Goal: Information Seeking & Learning: Learn about a topic

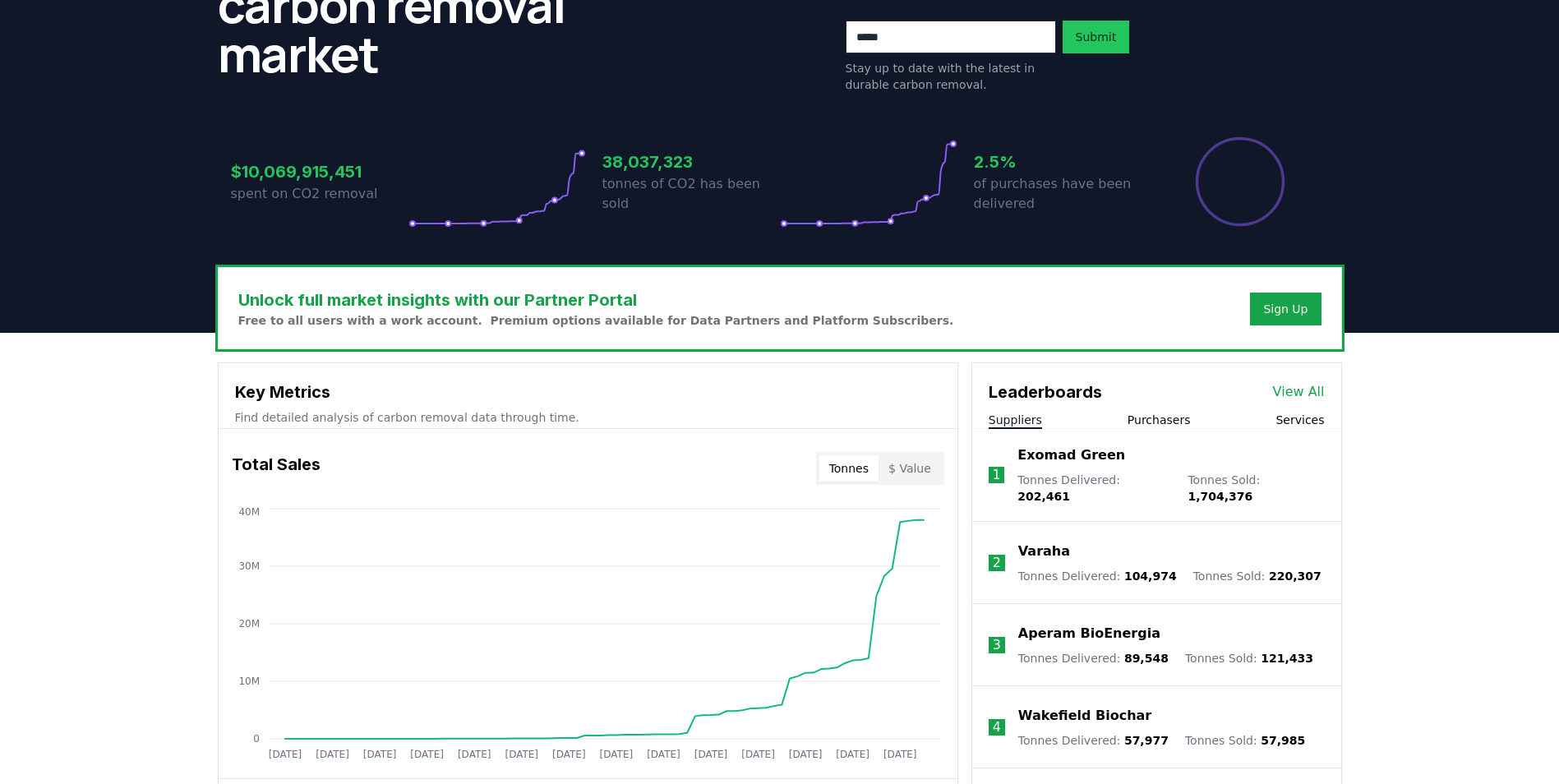
scroll to position [493, 0]
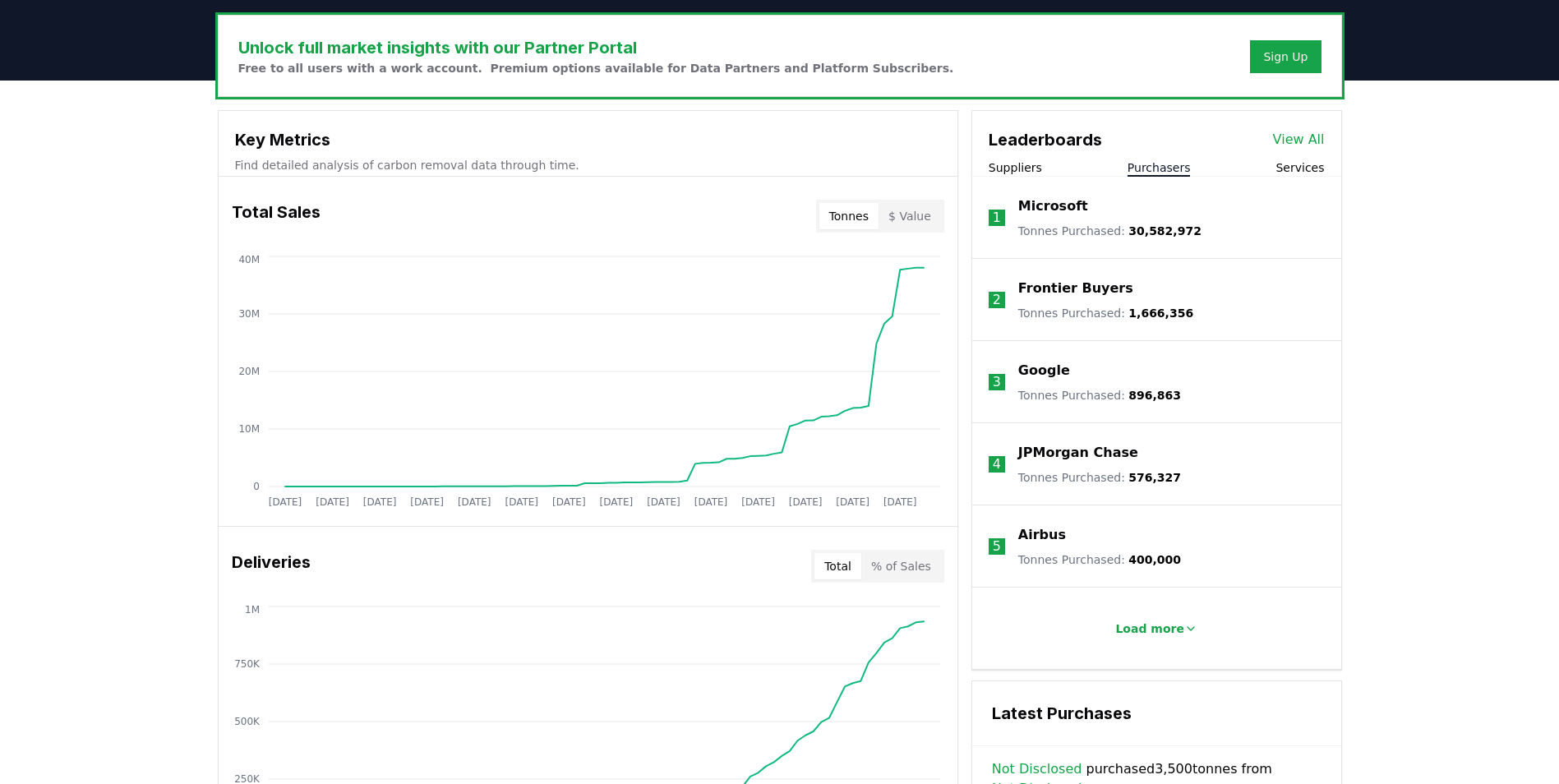
click at [1167, 162] on button "Purchasers" at bounding box center [1160, 168] width 64 height 17
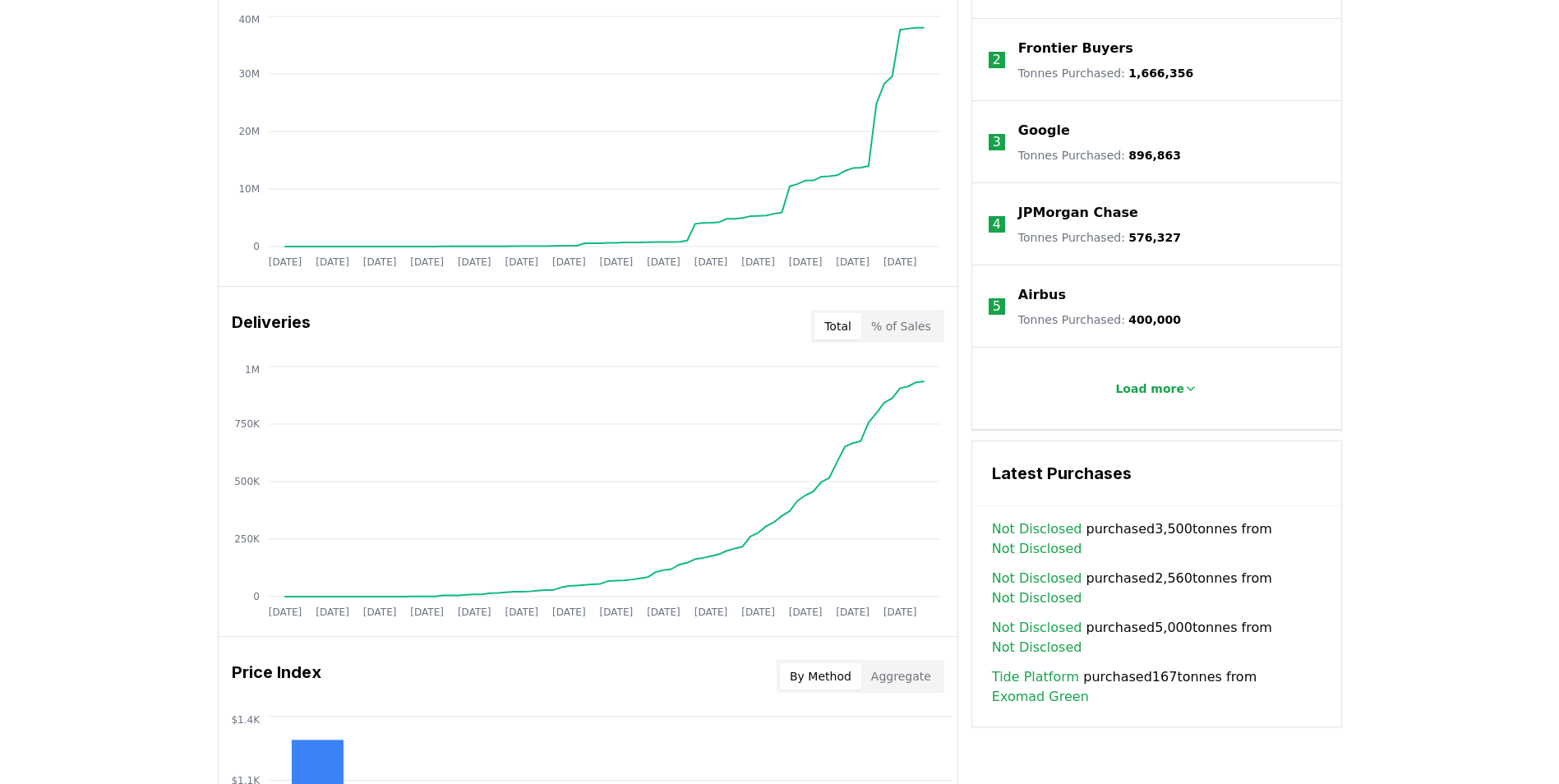
scroll to position [740, 0]
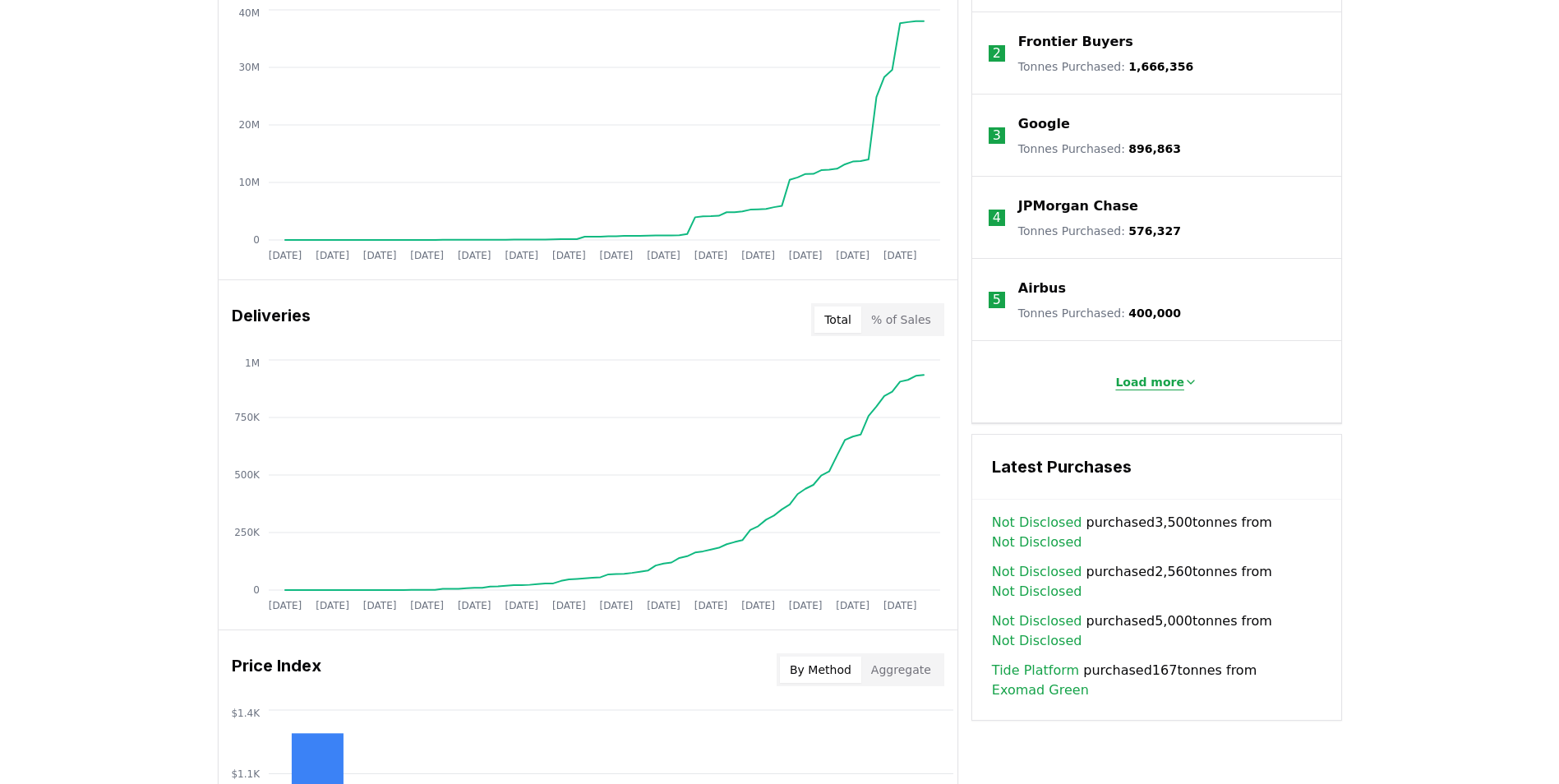
click at [1139, 386] on p "Load more" at bounding box center [1149, 382] width 69 height 17
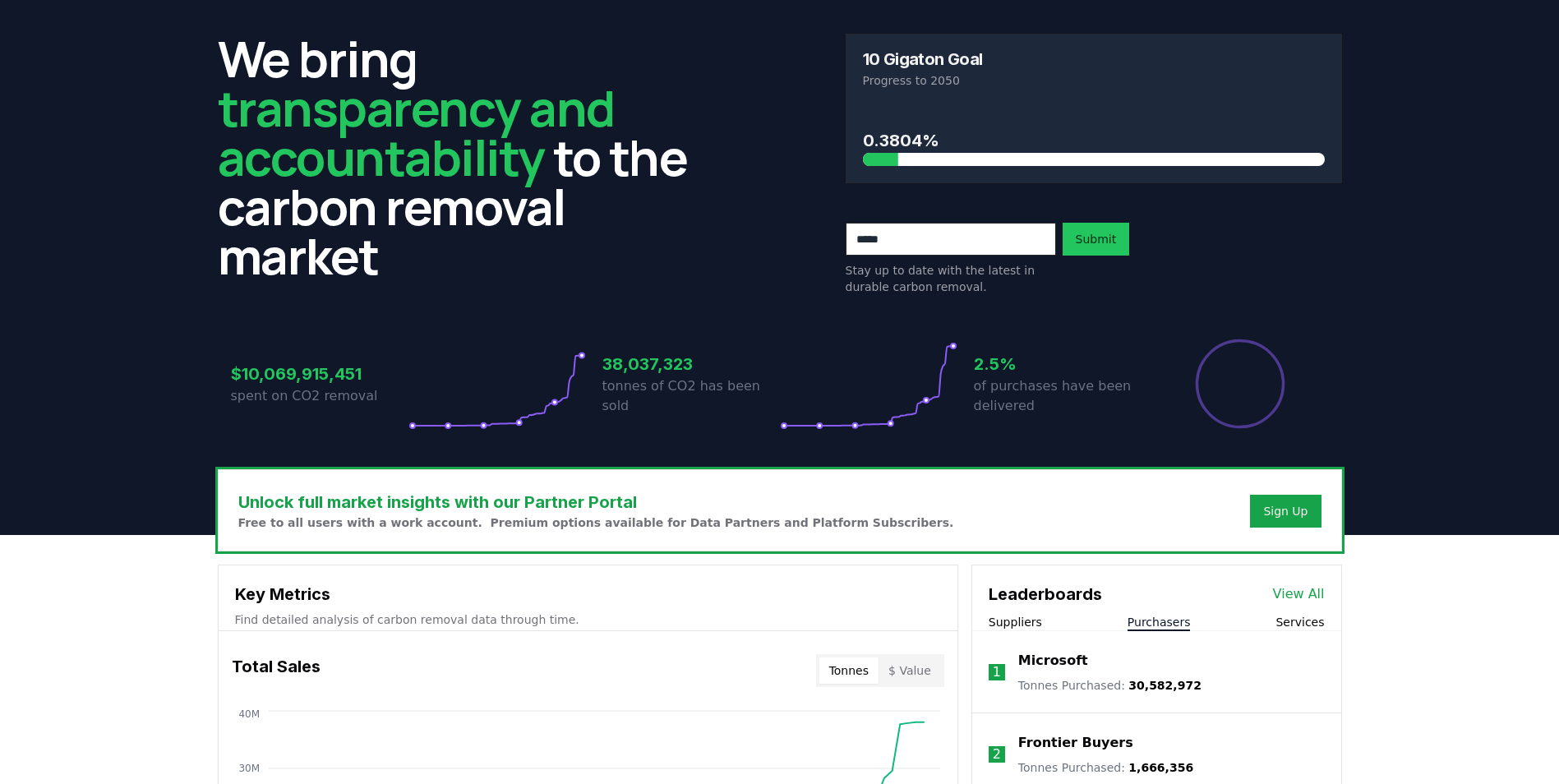
scroll to position [0, 0]
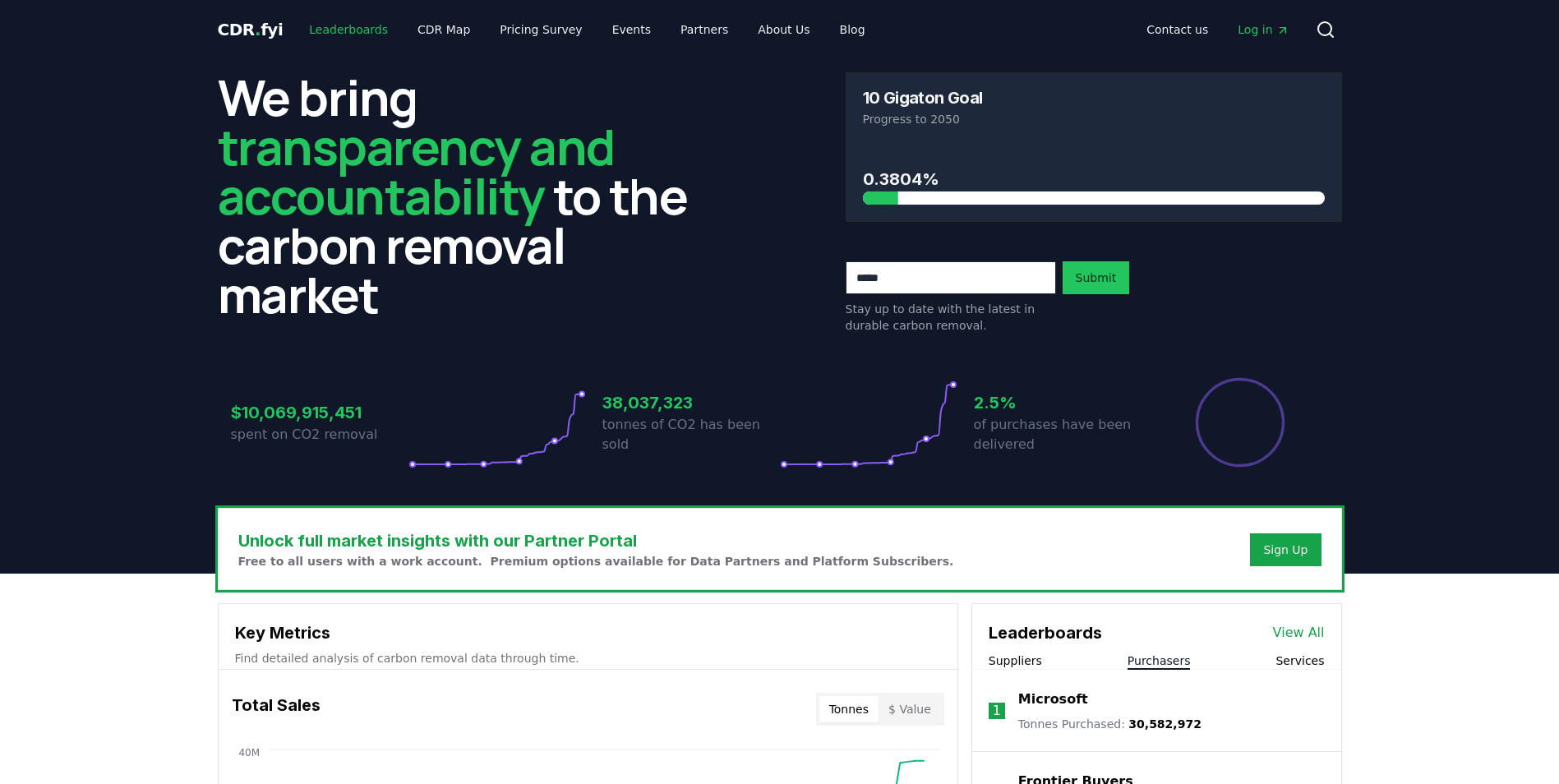
click at [336, 32] on link "Leaderboards" at bounding box center [349, 30] width 105 height 30
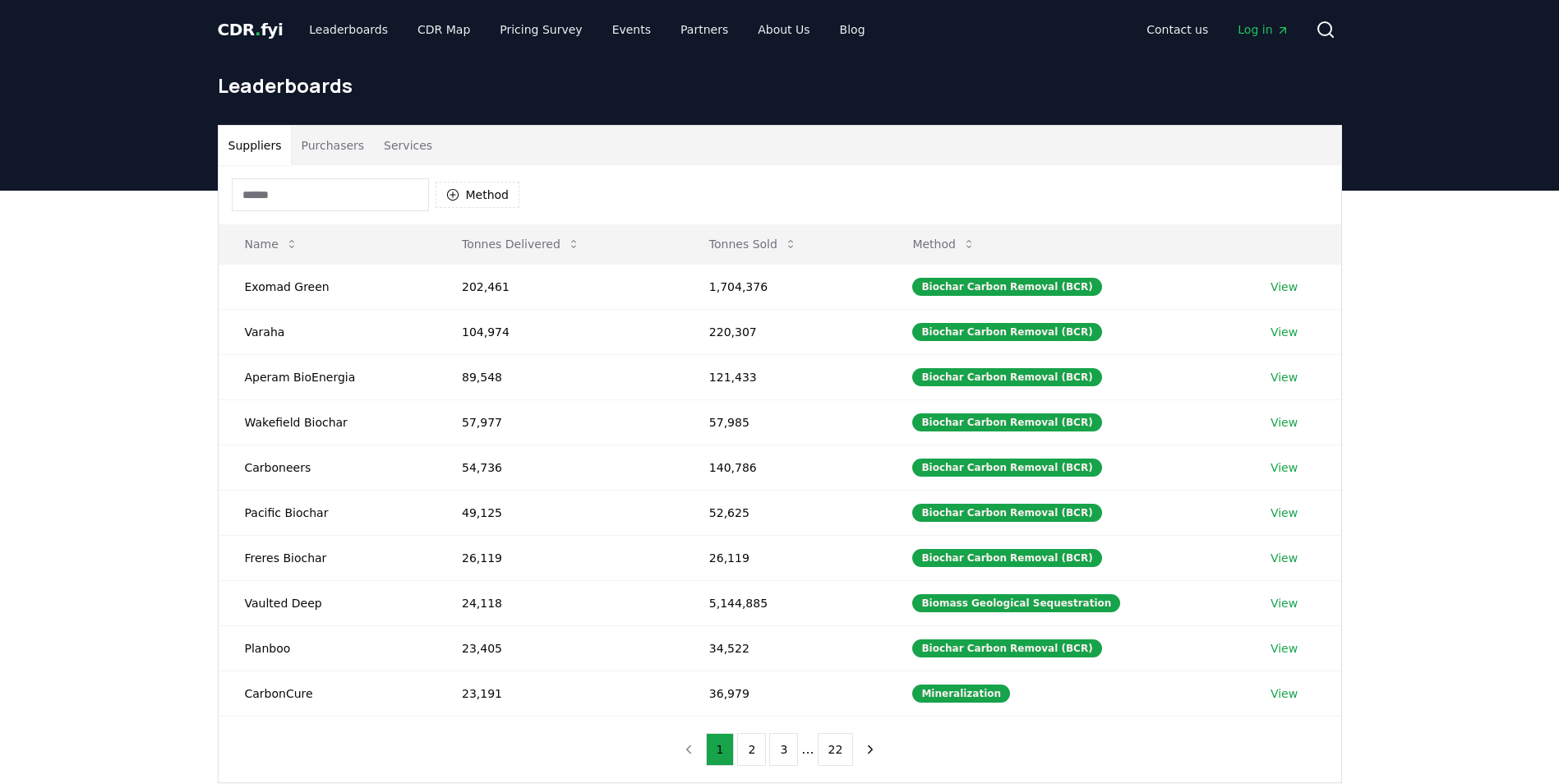
click at [346, 140] on button "Purchasers" at bounding box center [332, 145] width 83 height 40
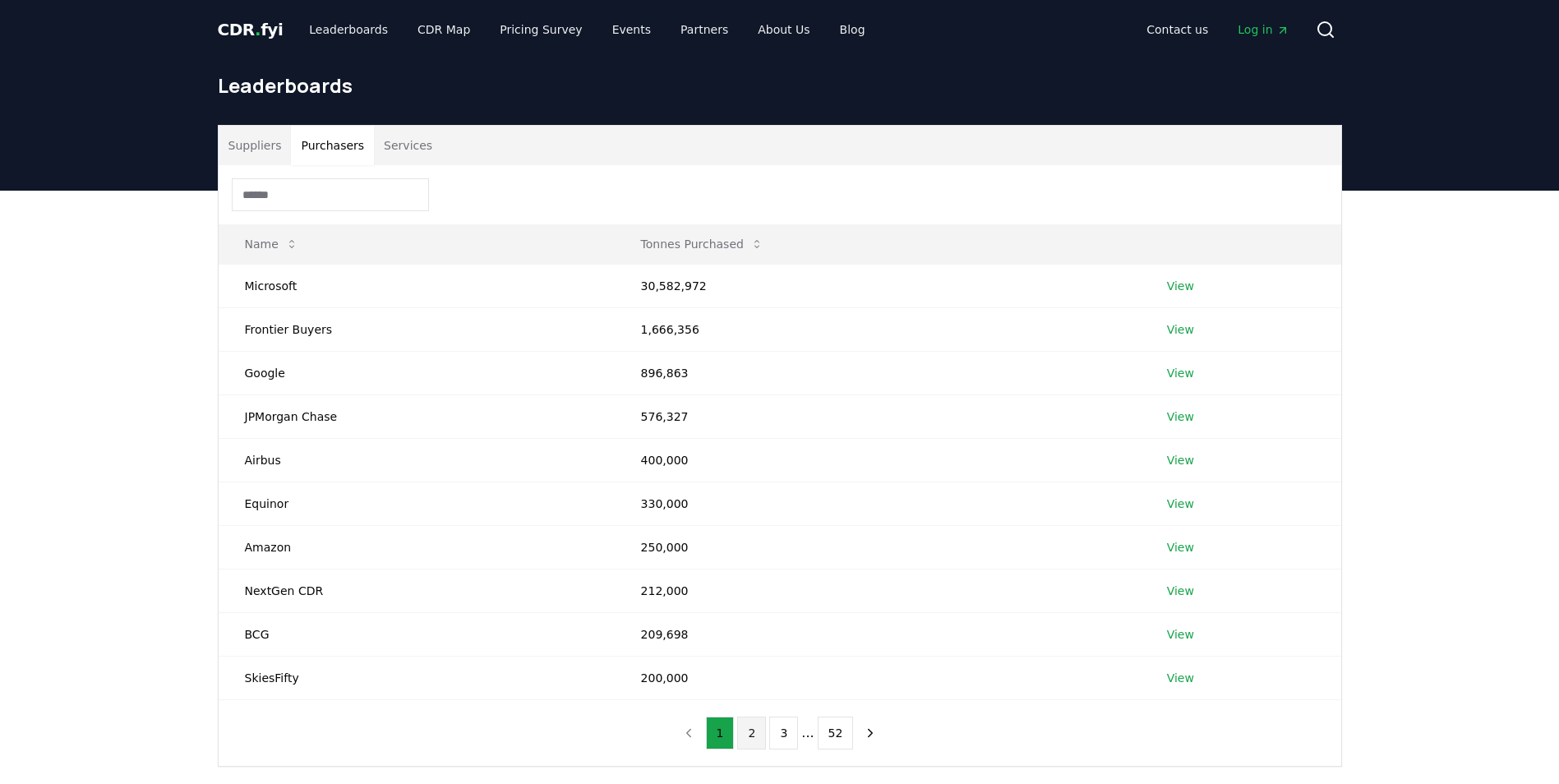
click at [748, 735] on button "2" at bounding box center [751, 733] width 29 height 33
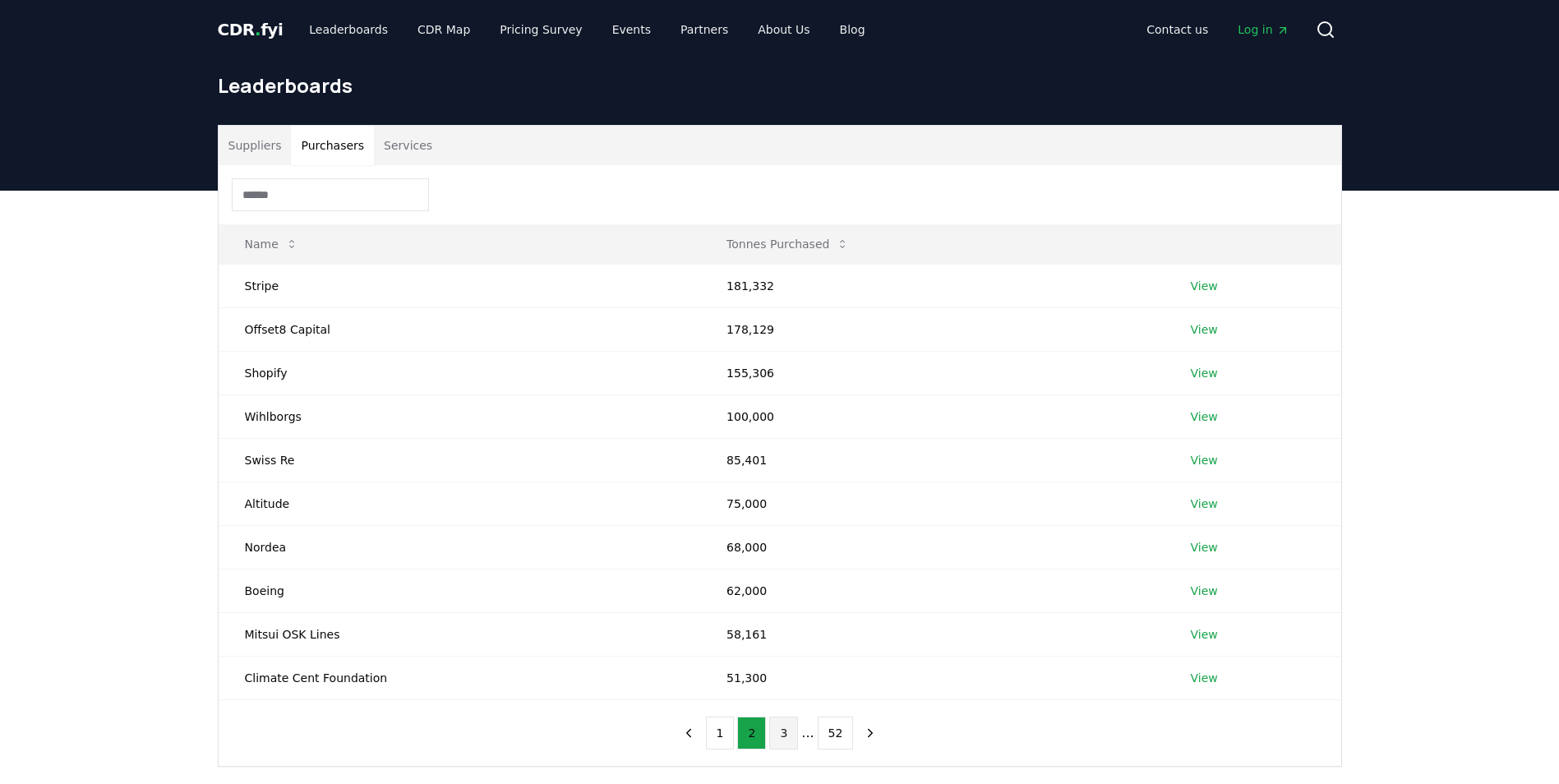
click at [780, 731] on button "3" at bounding box center [783, 733] width 29 height 33
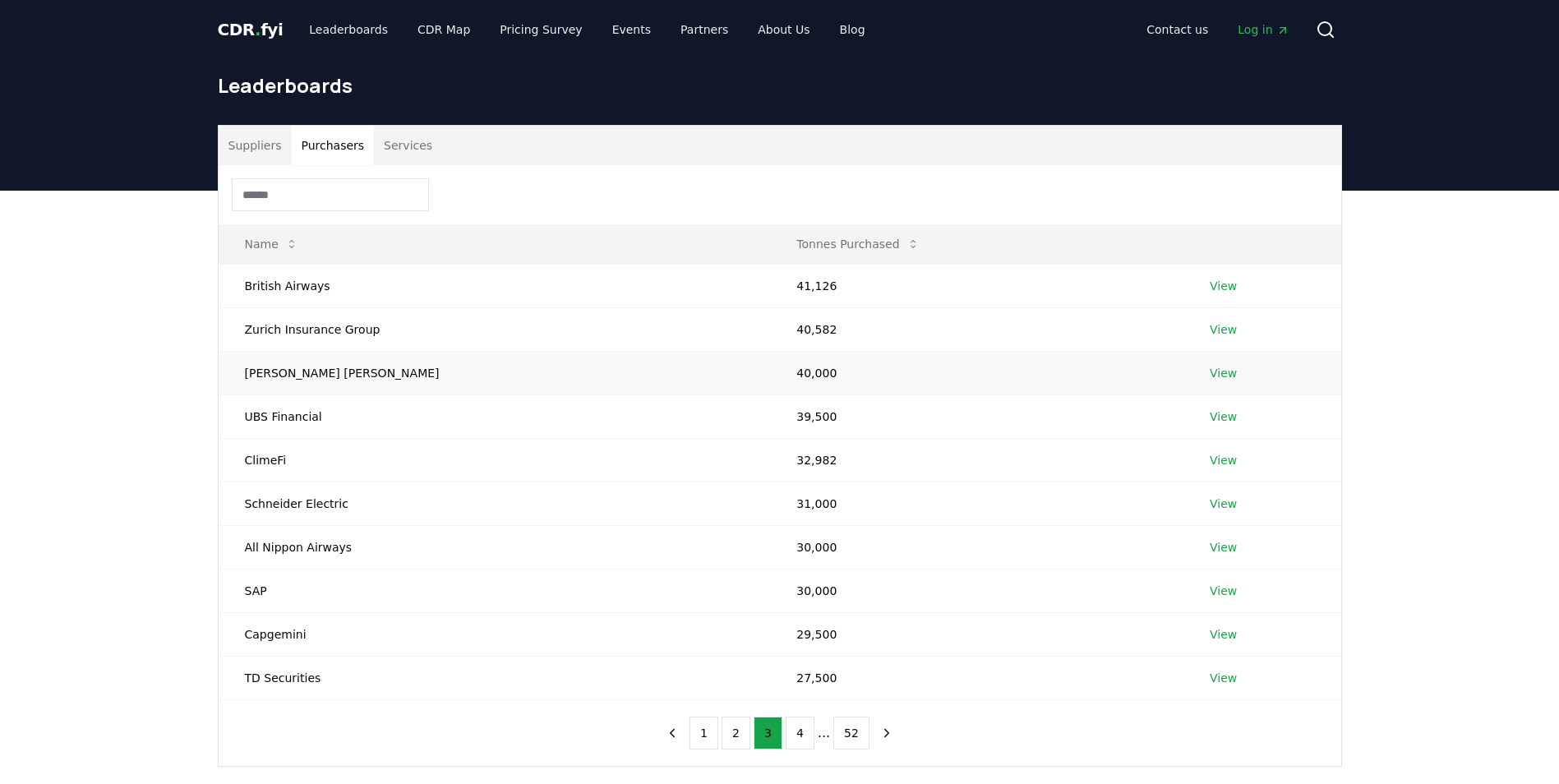
click at [1210, 370] on link "View" at bounding box center [1223, 374] width 27 height 17
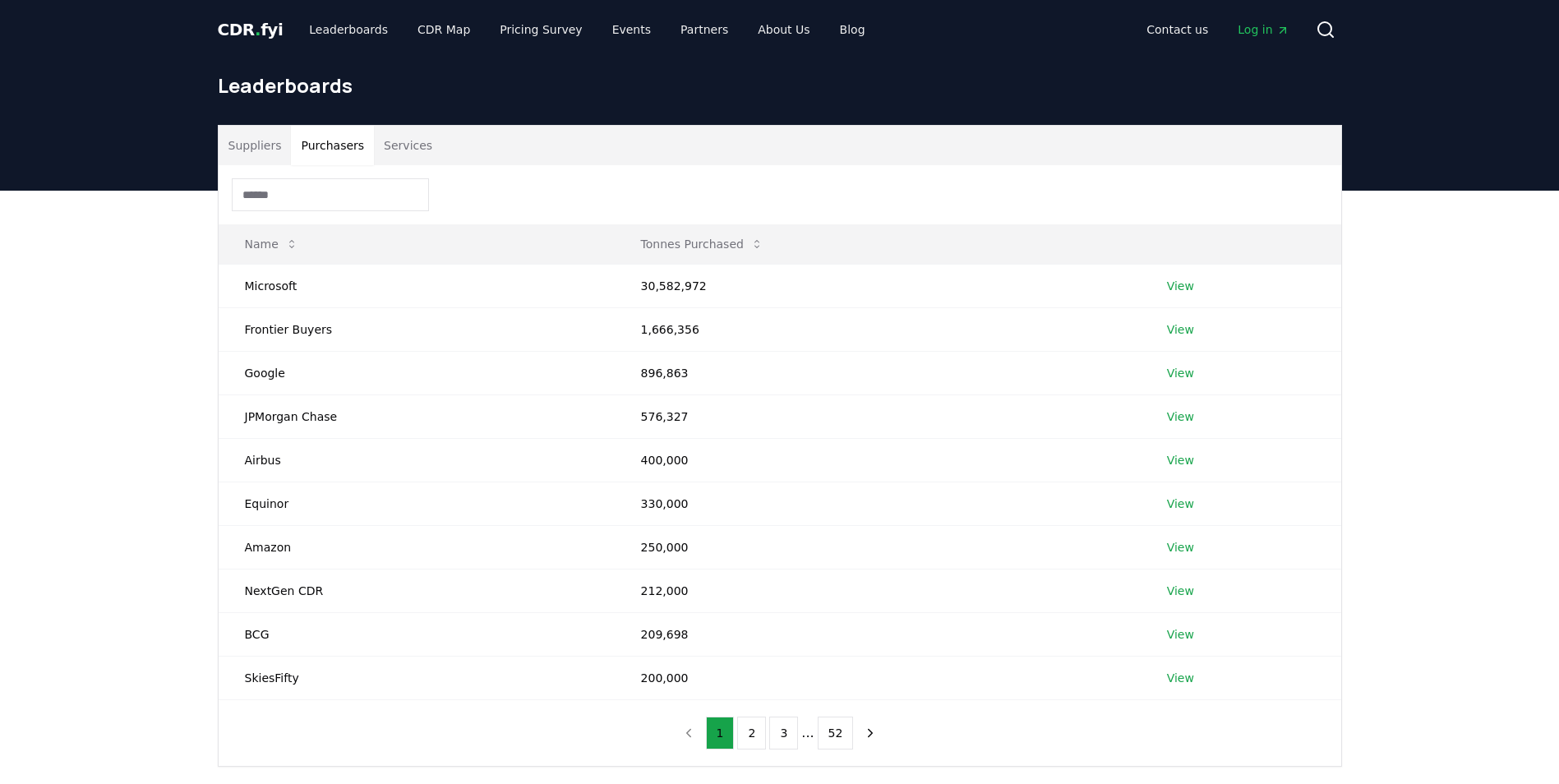
click at [339, 139] on button "Purchasers" at bounding box center [332, 145] width 83 height 40
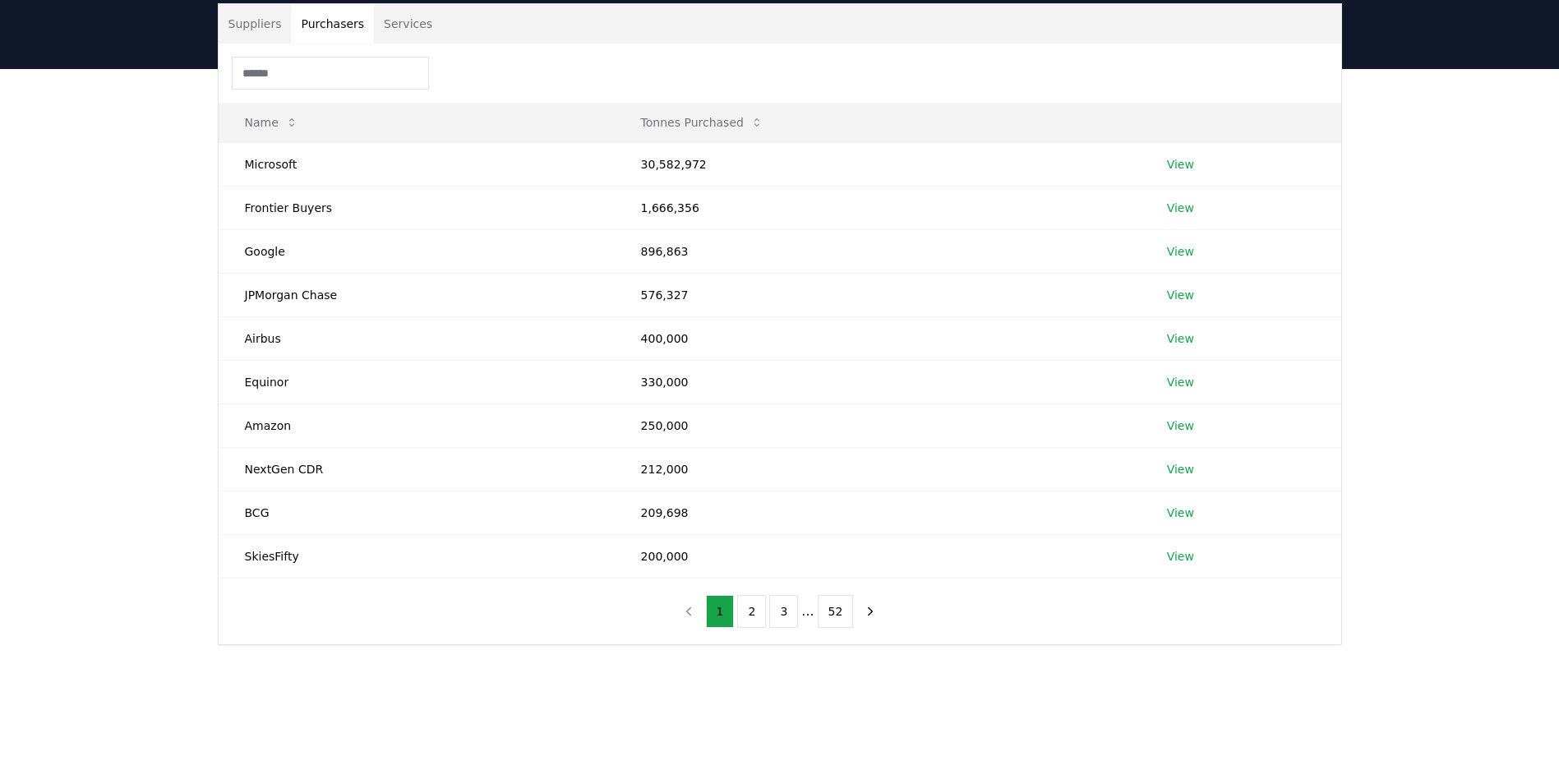
scroll to position [246, 0]
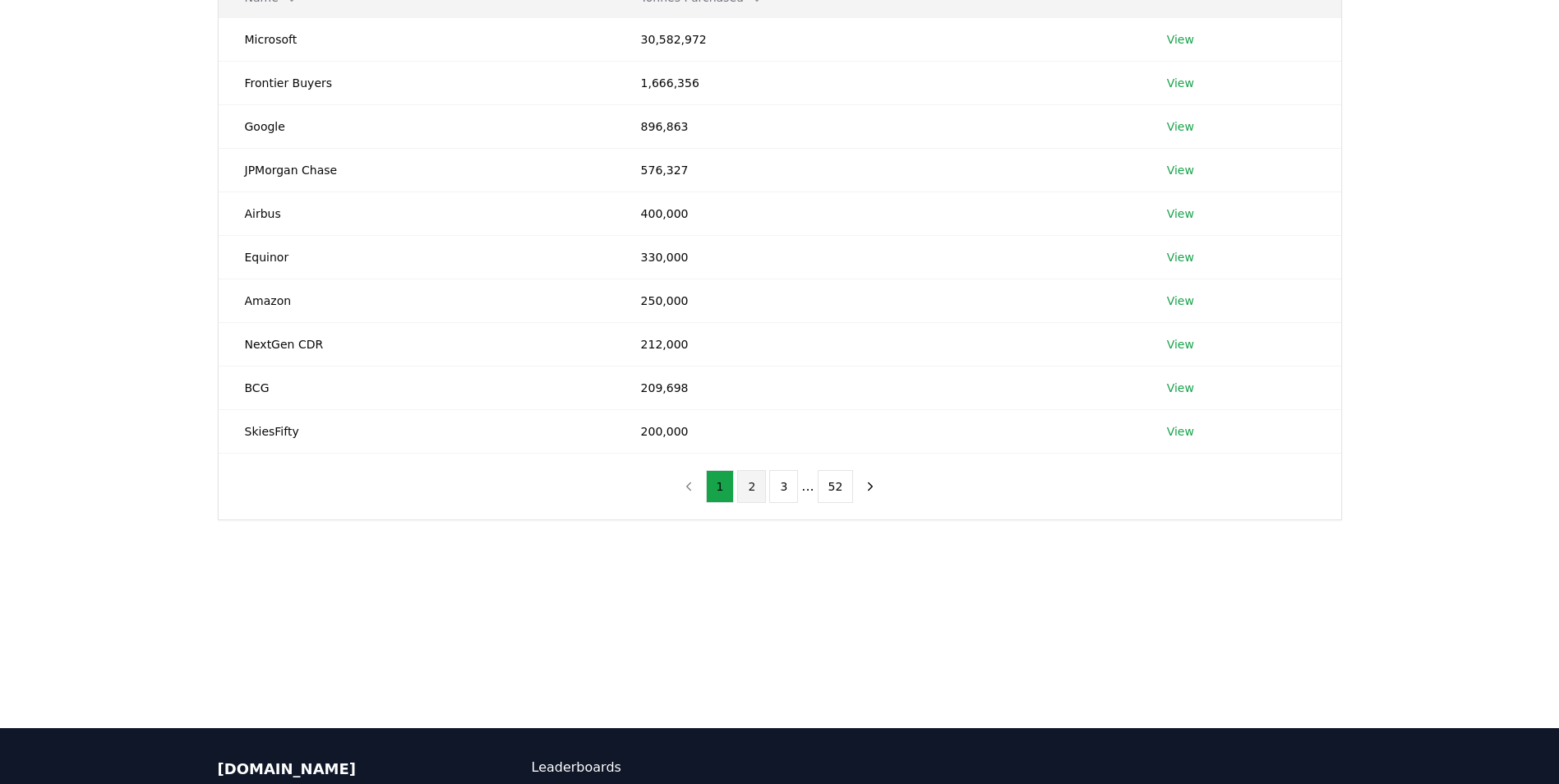
click at [752, 496] on button "2" at bounding box center [751, 487] width 29 height 33
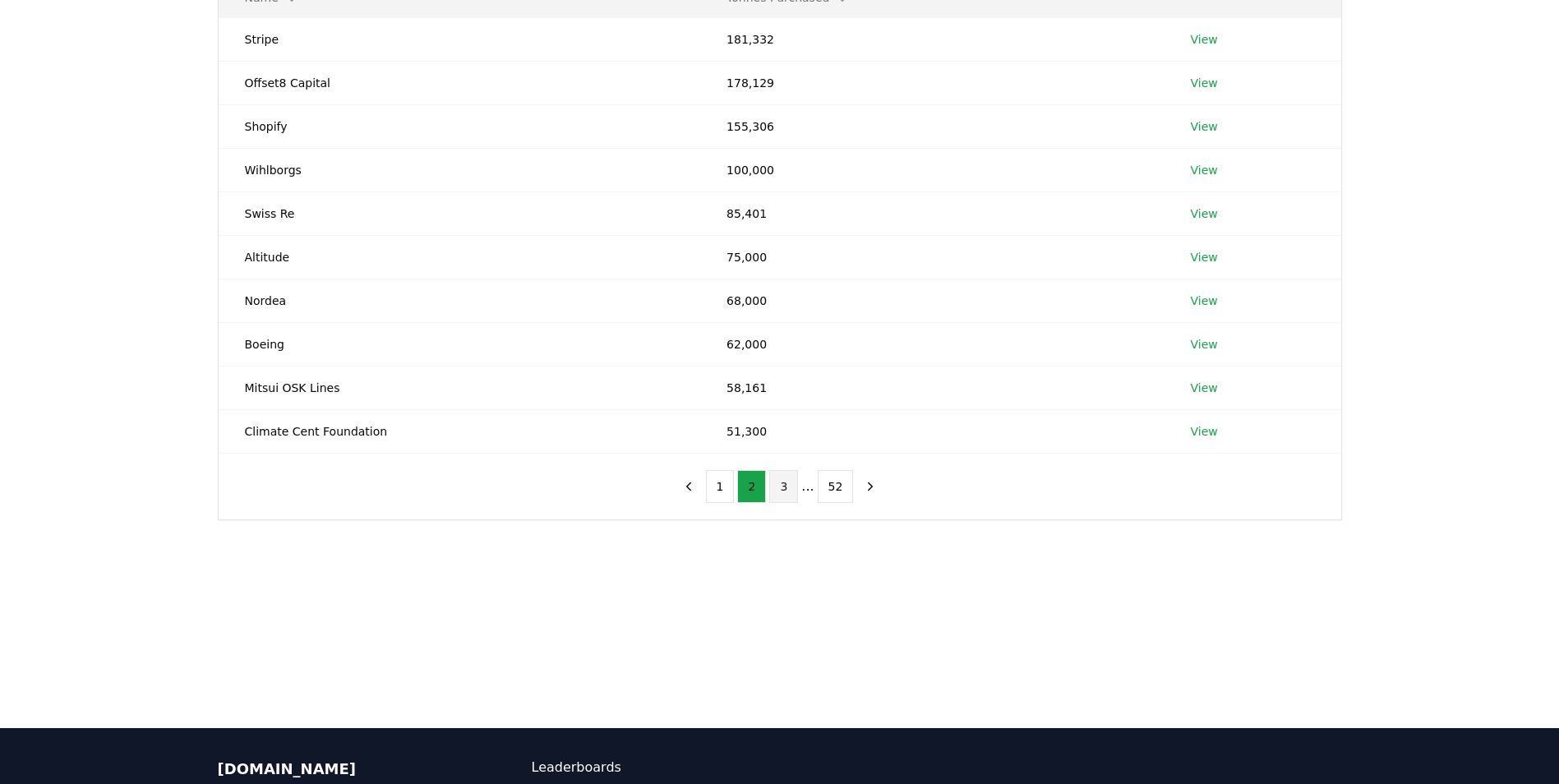
click at [789, 487] on button "3" at bounding box center [783, 487] width 29 height 33
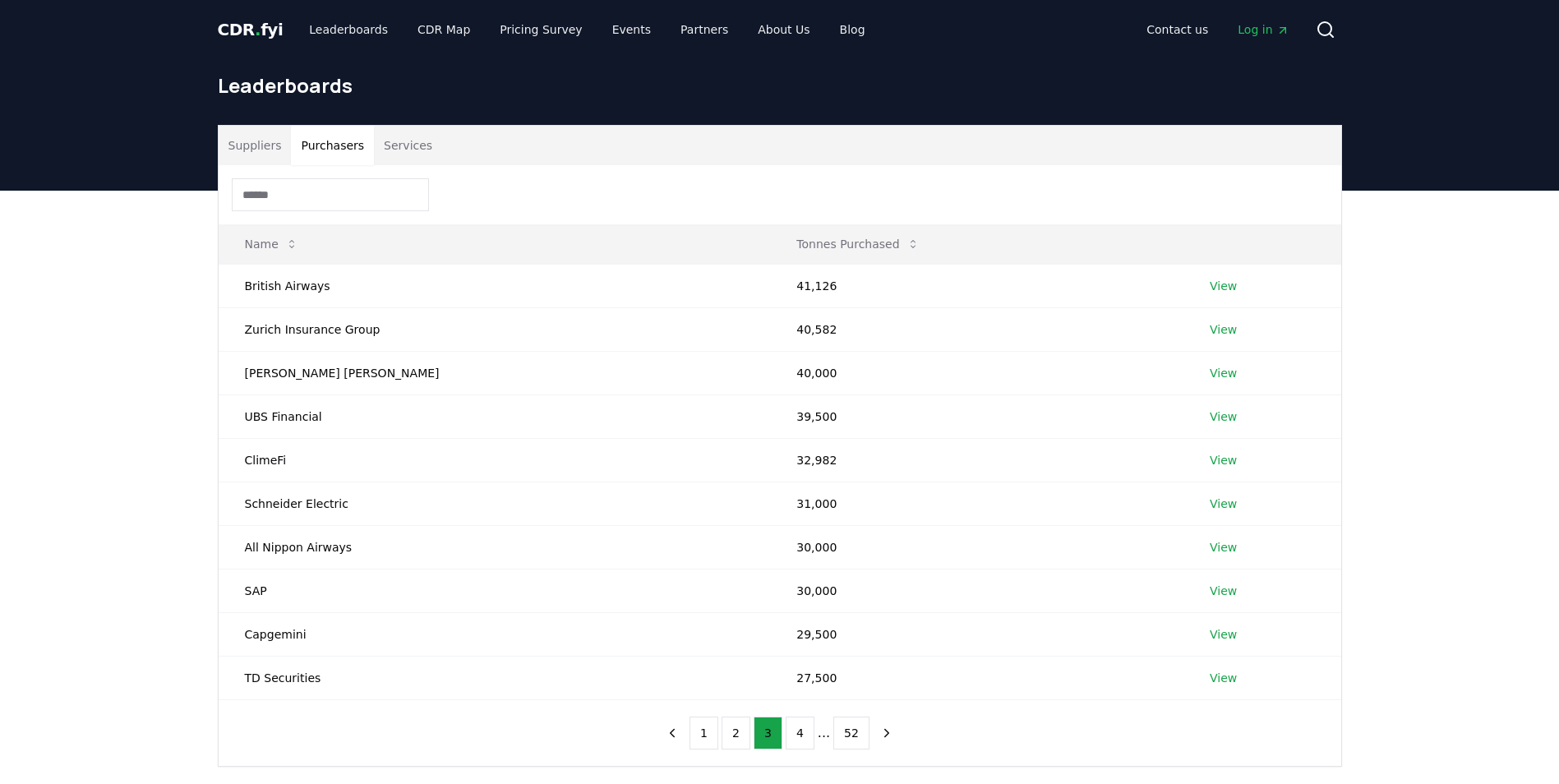
scroll to position [164, 0]
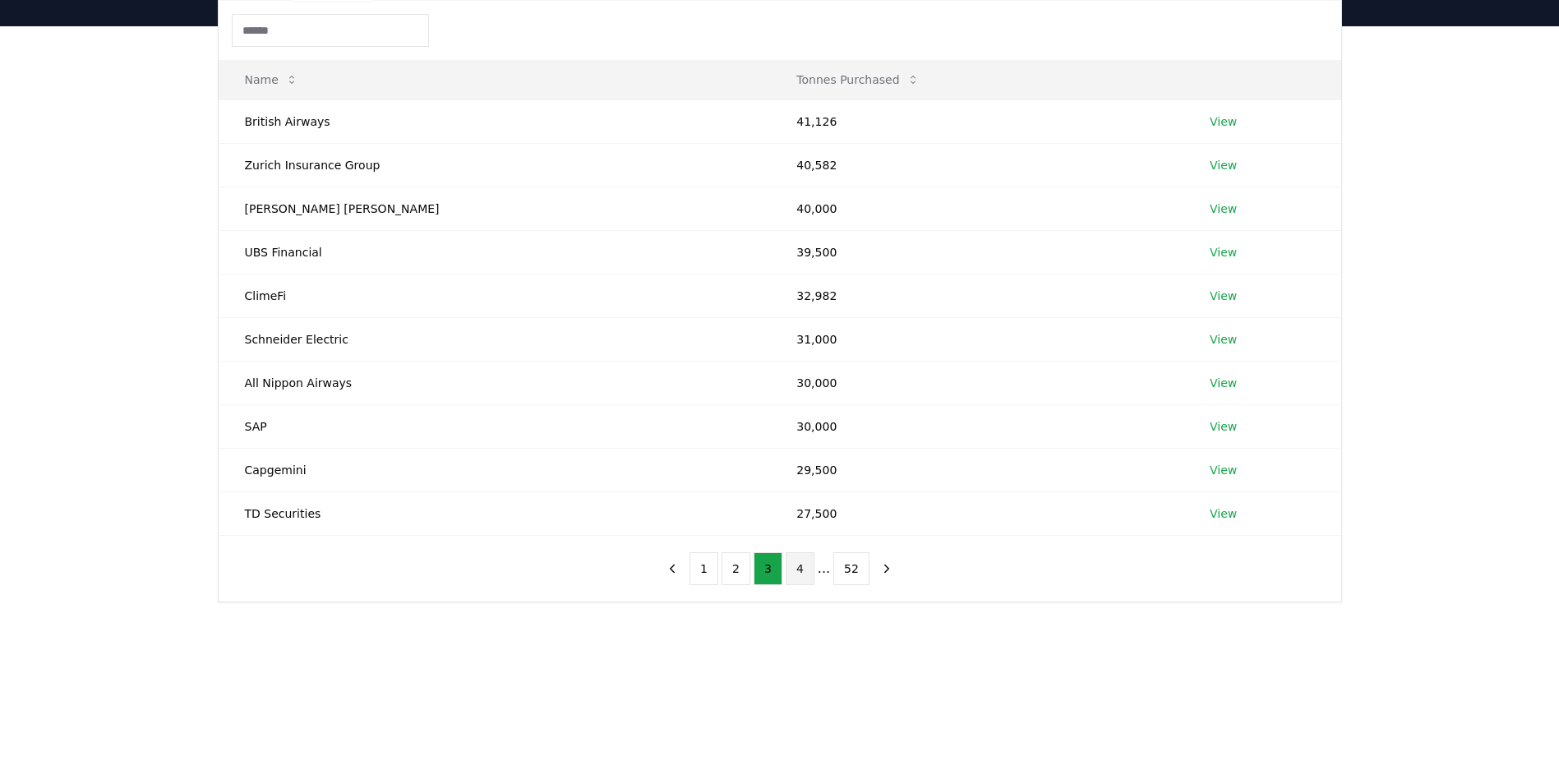
click at [805, 579] on button "4" at bounding box center [800, 569] width 29 height 33
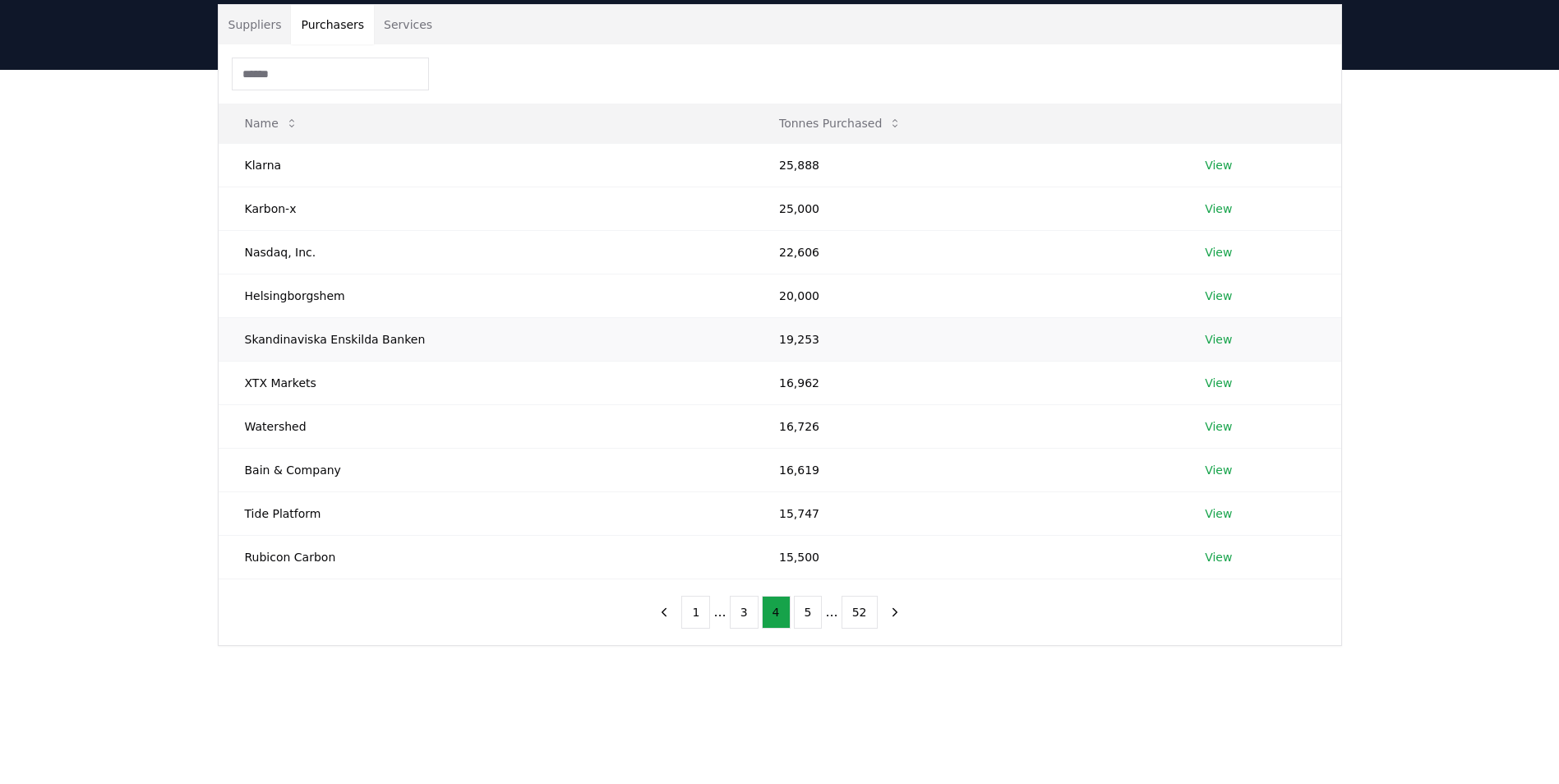
scroll to position [0, 0]
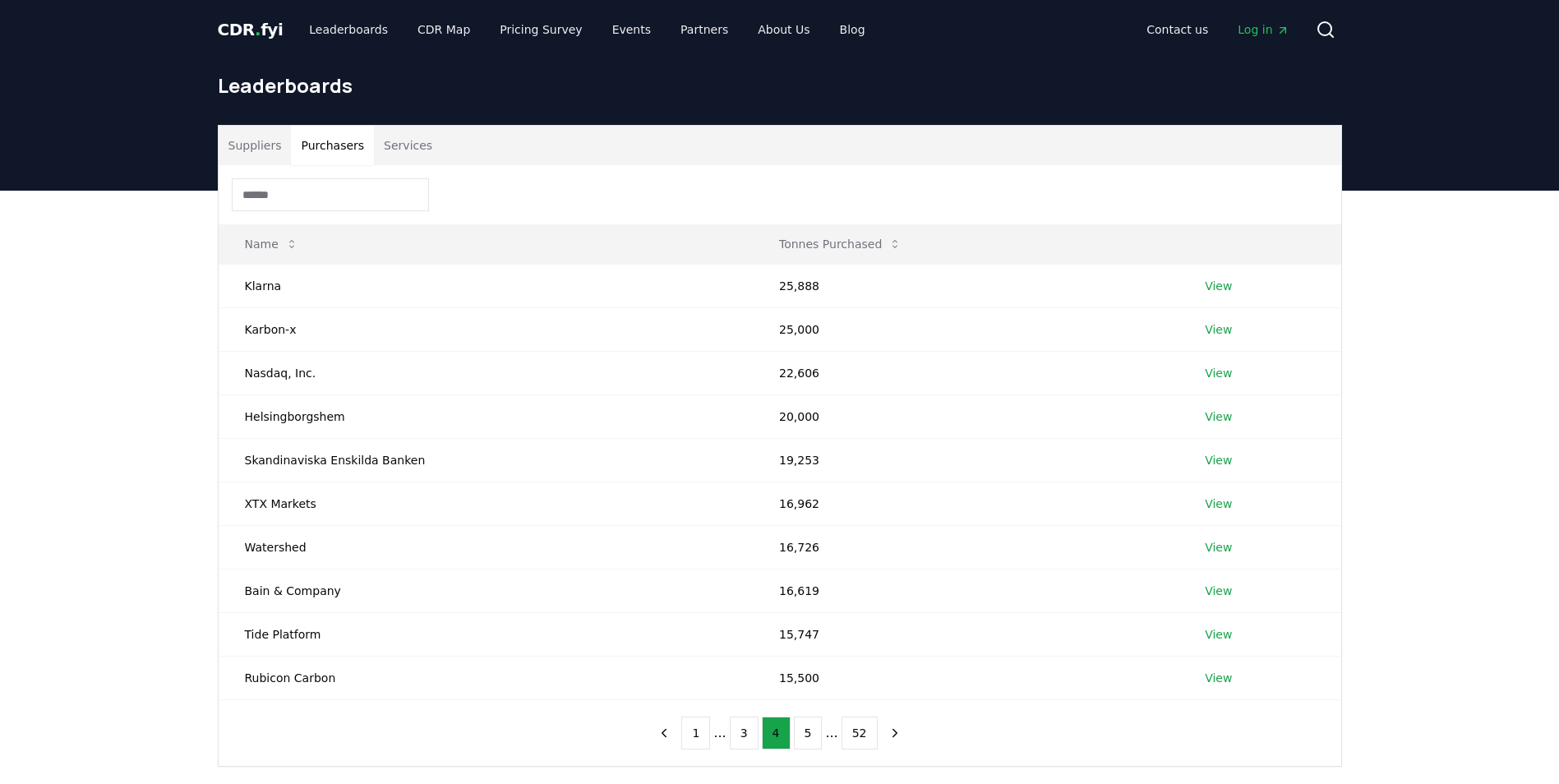
click at [176, 691] on div "Suppliers Purchasers Services Name Tonnes Purchased Klarna 25,888 View Karbon-x…" at bounding box center [780, 512] width 1559 height 642
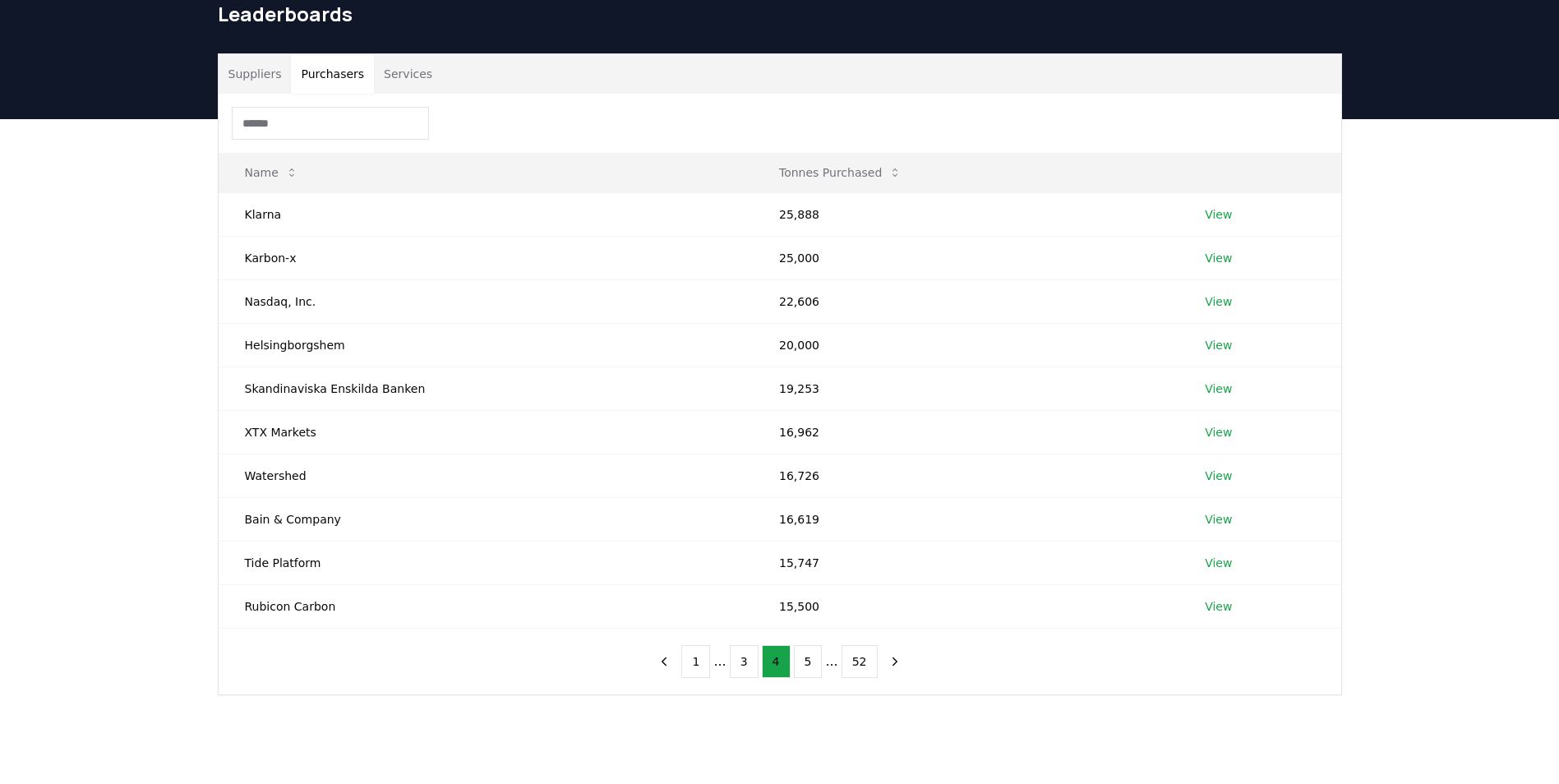
scroll to position [164, 0]
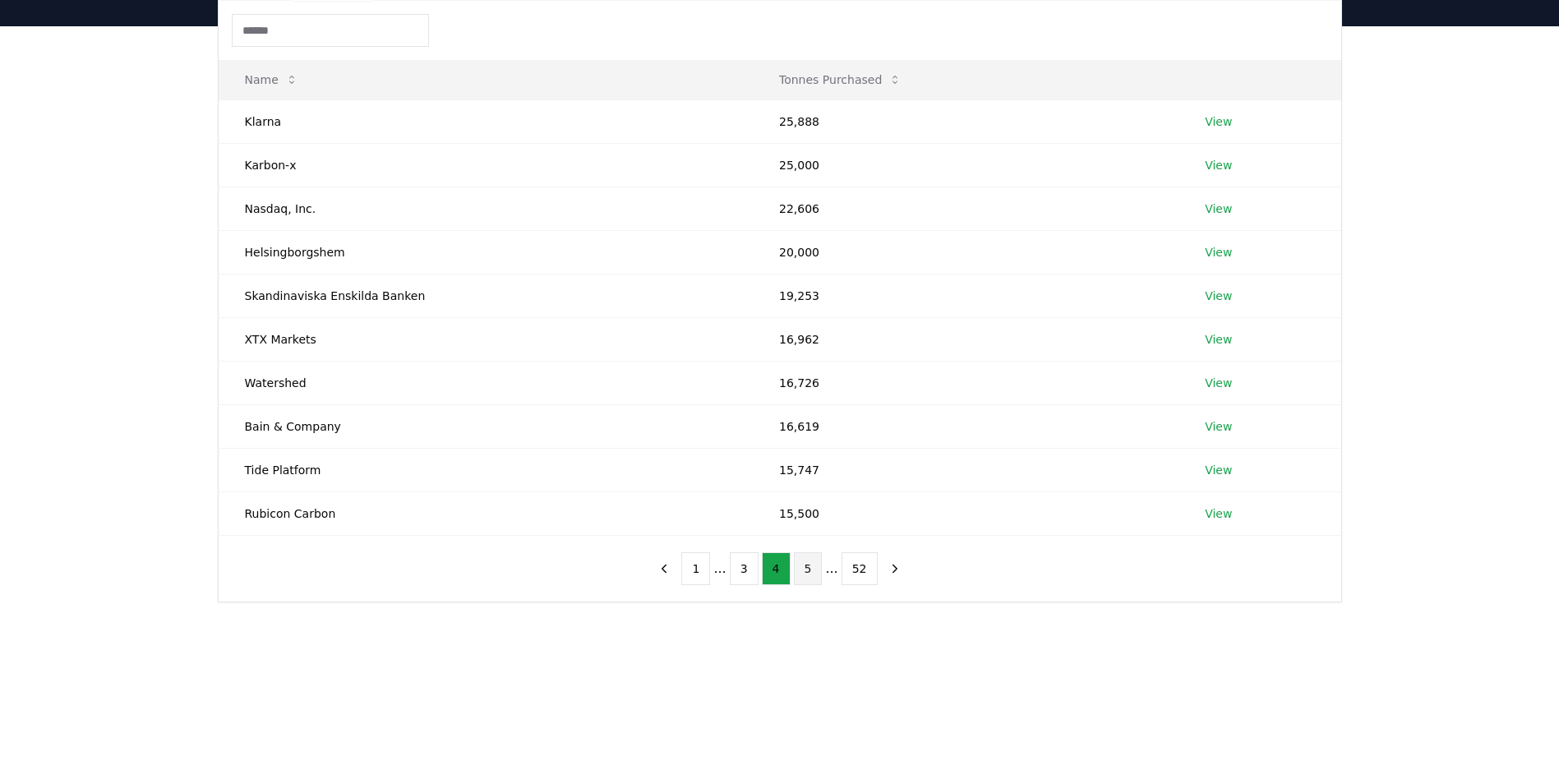
click at [808, 575] on button "5" at bounding box center [808, 569] width 29 height 33
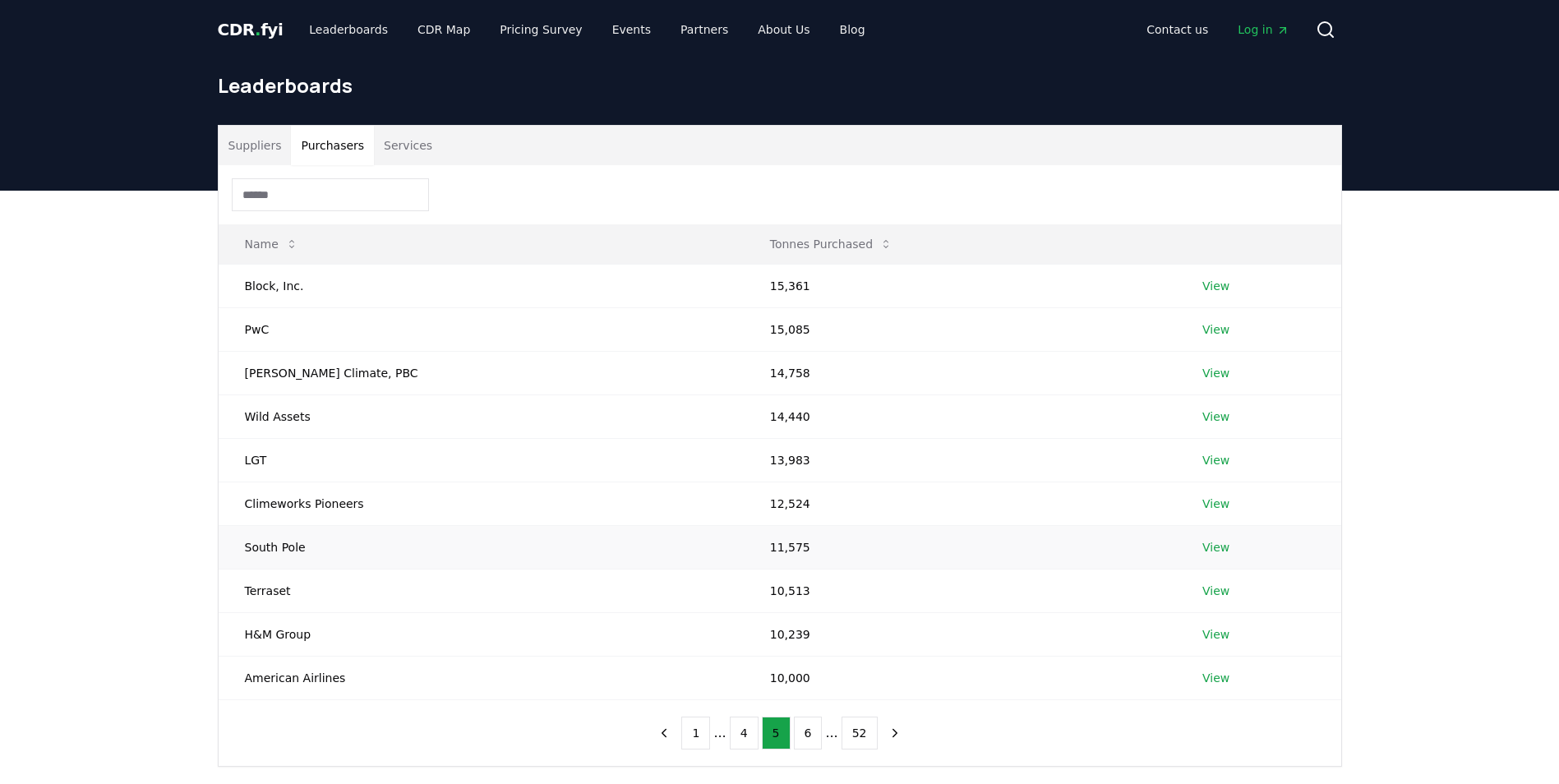
scroll to position [82, 0]
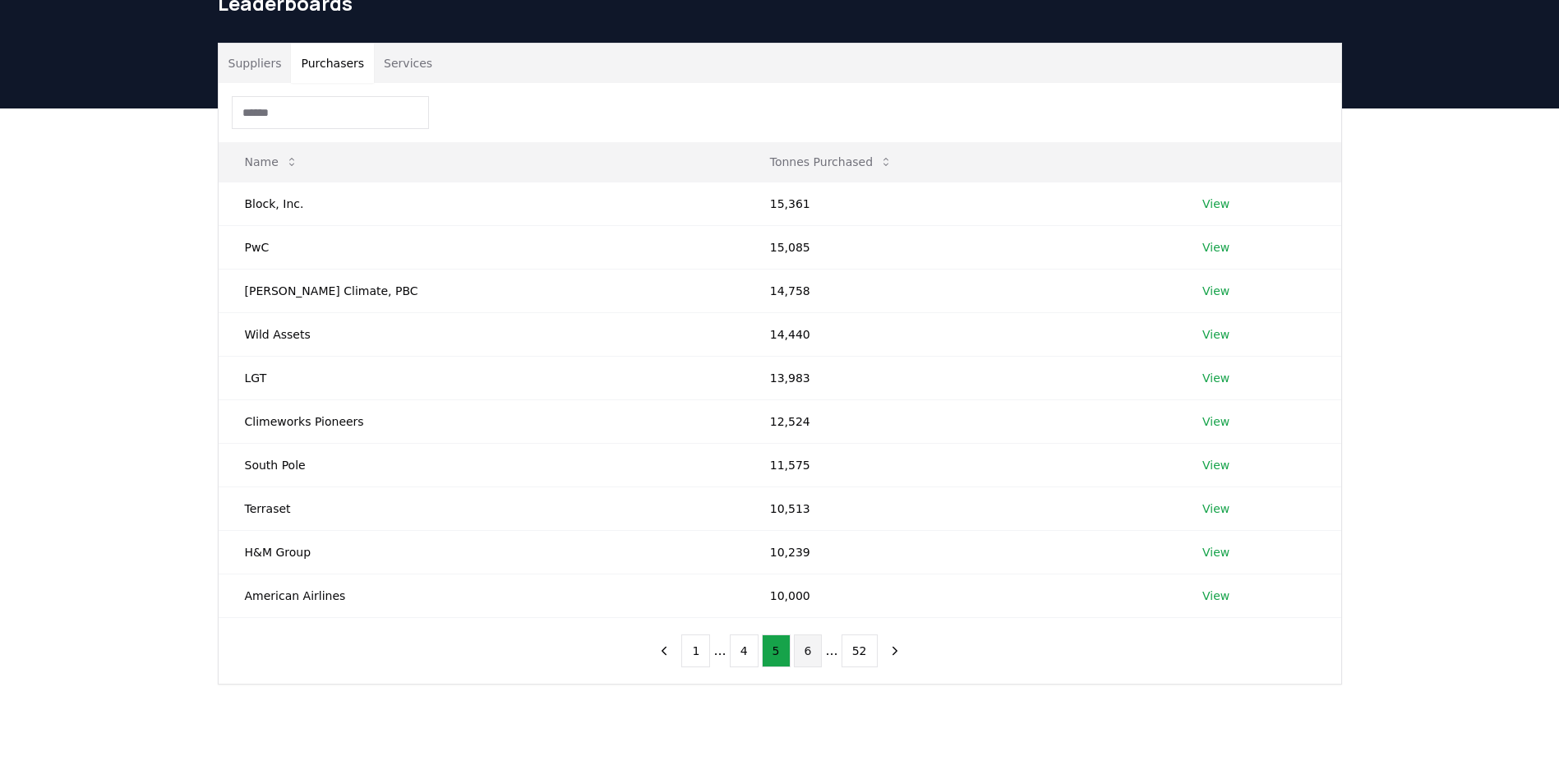
click at [806, 657] on button "6" at bounding box center [808, 651] width 29 height 33
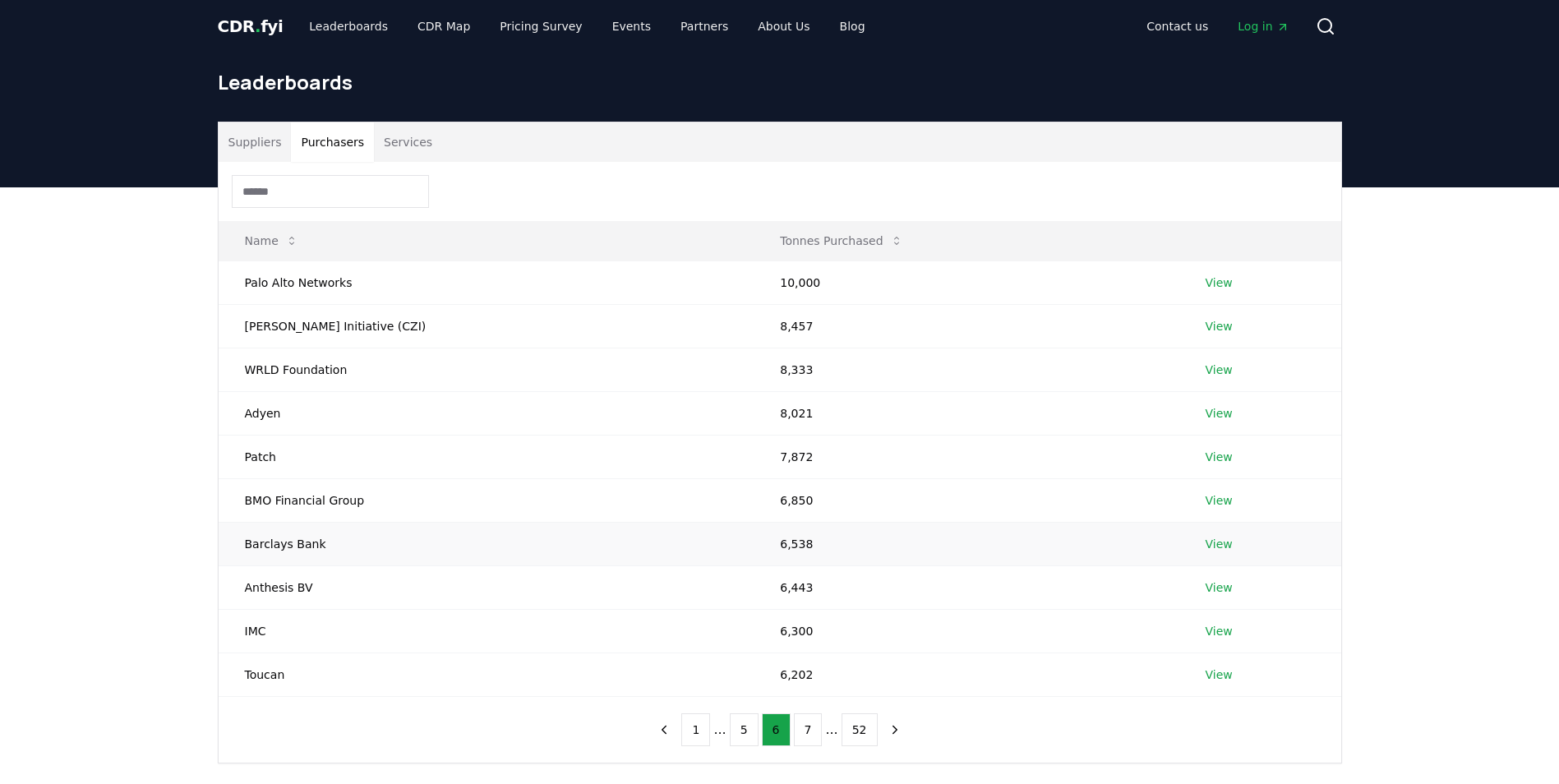
scroll to position [0, 0]
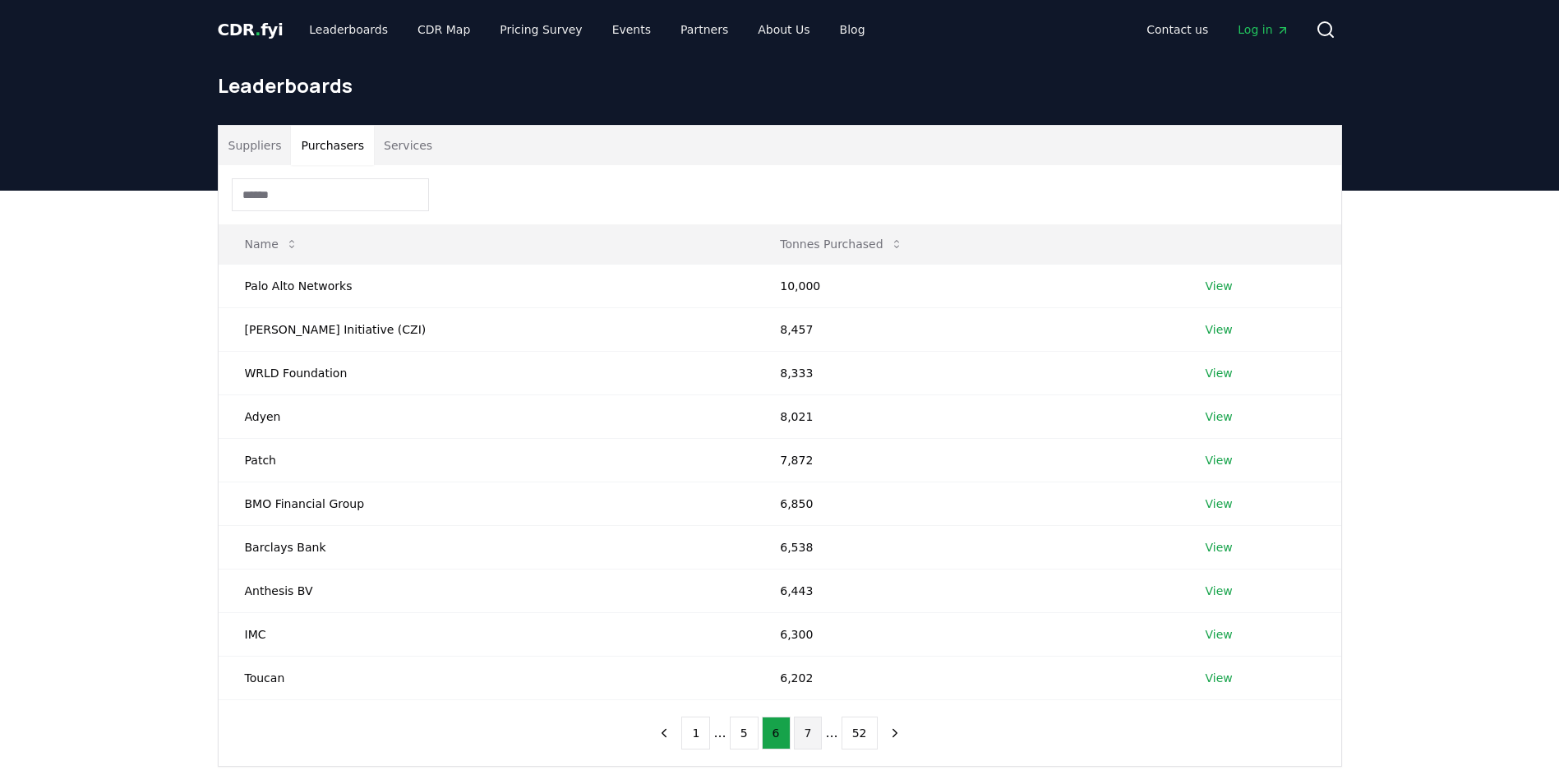
click at [803, 734] on button "7" at bounding box center [808, 733] width 29 height 33
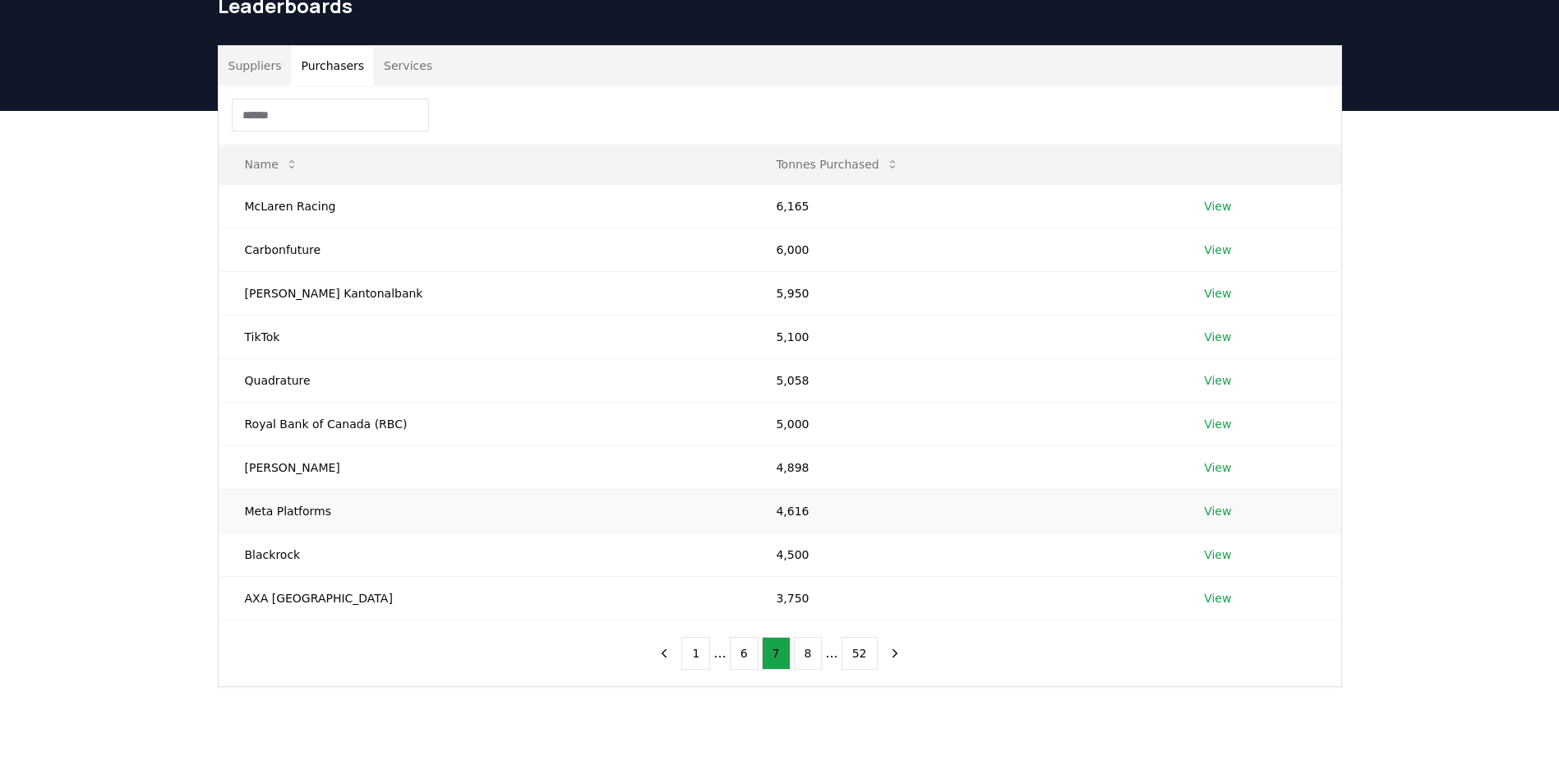
scroll to position [164, 0]
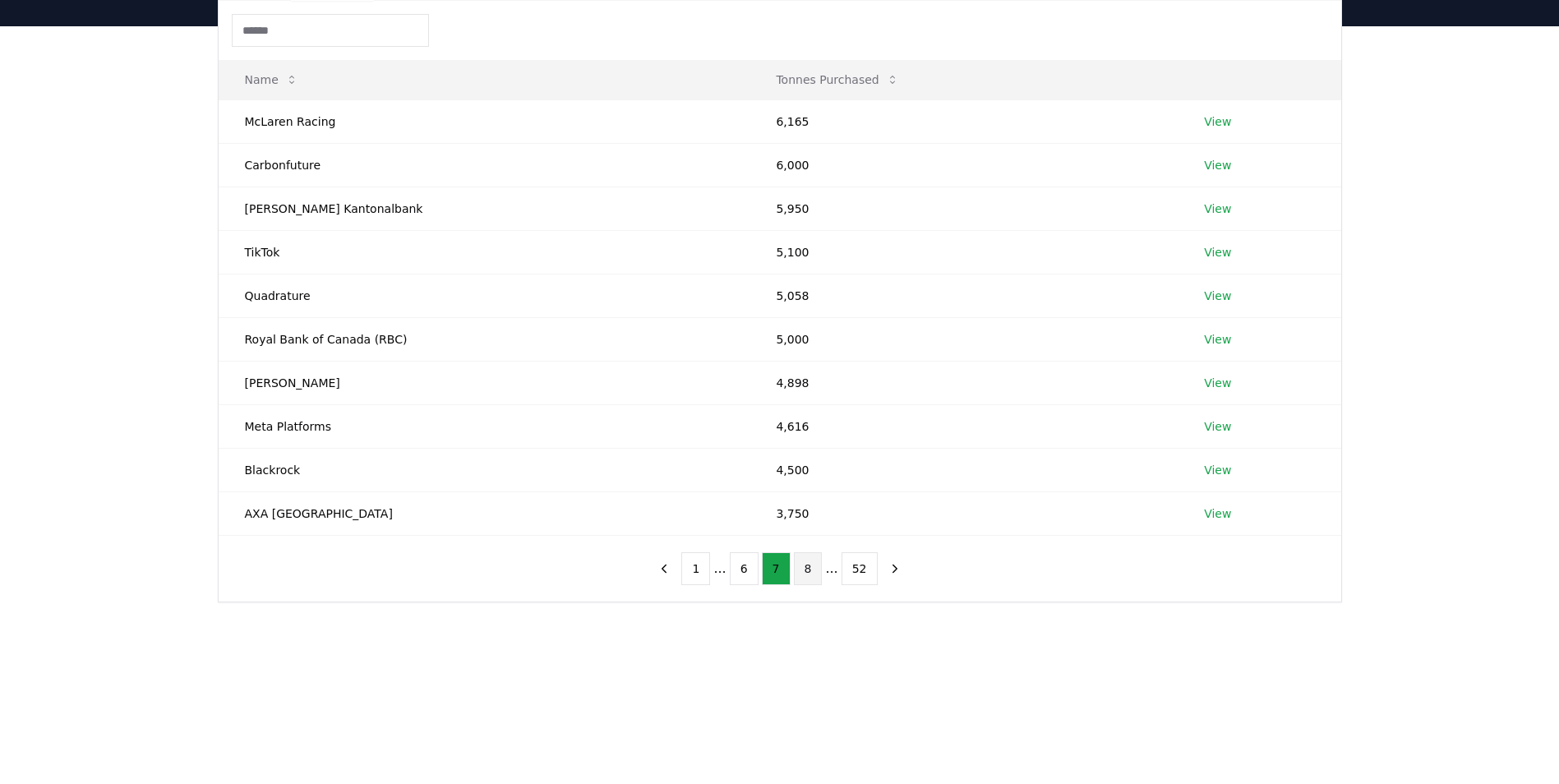
click at [807, 568] on button "8" at bounding box center [808, 569] width 29 height 33
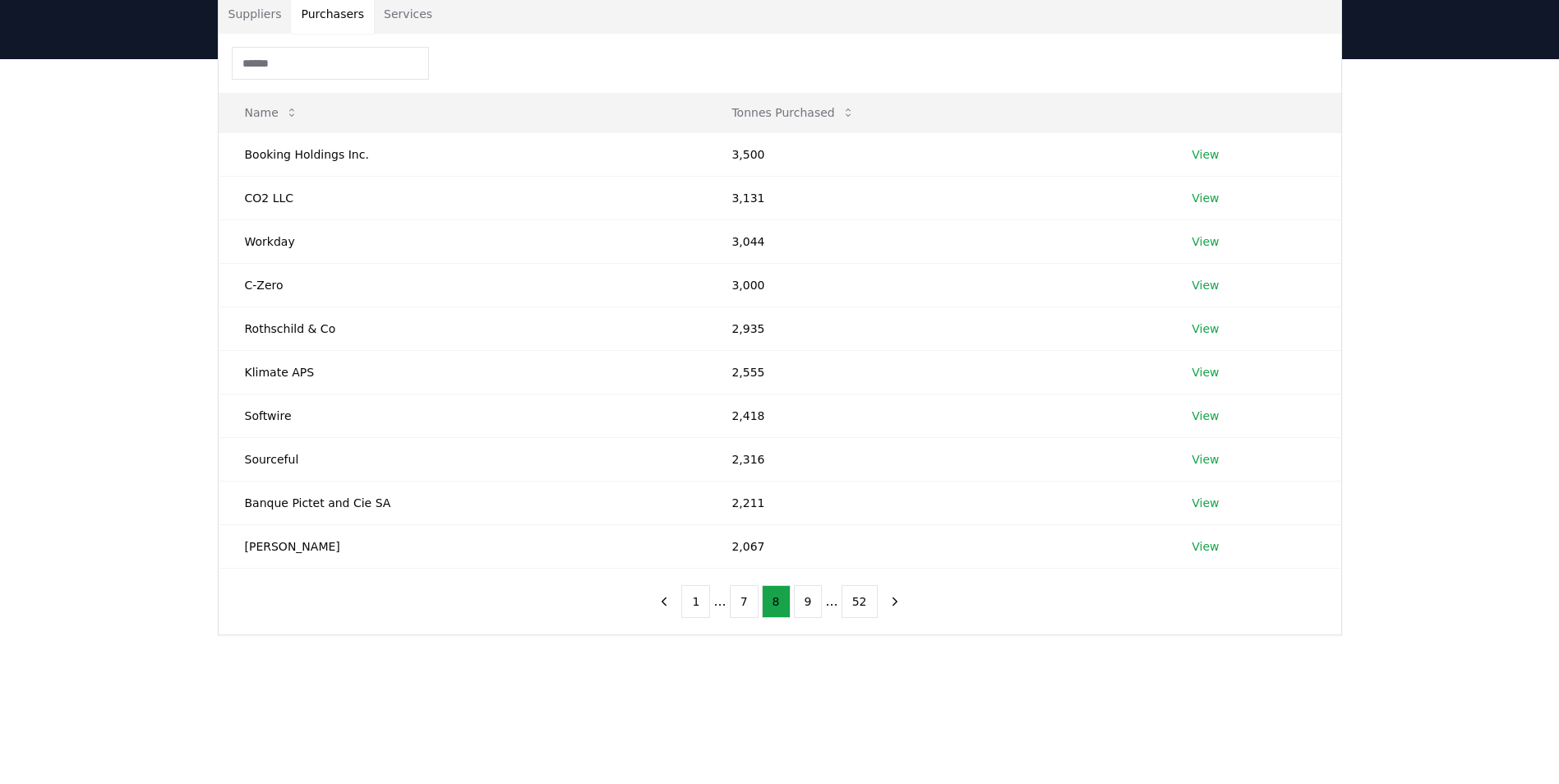
scroll to position [246, 0]
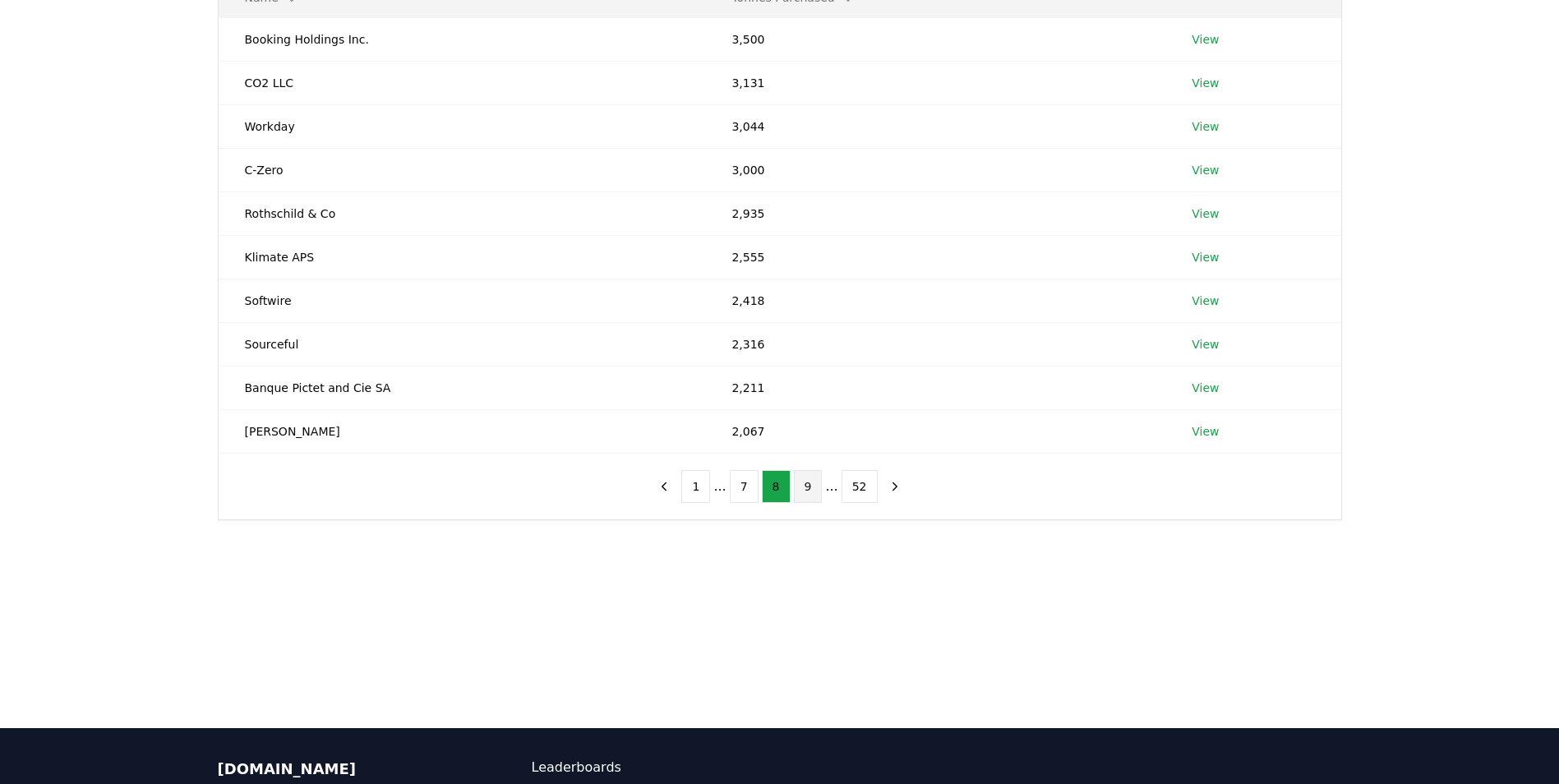
click at [806, 474] on button "9" at bounding box center [808, 487] width 29 height 33
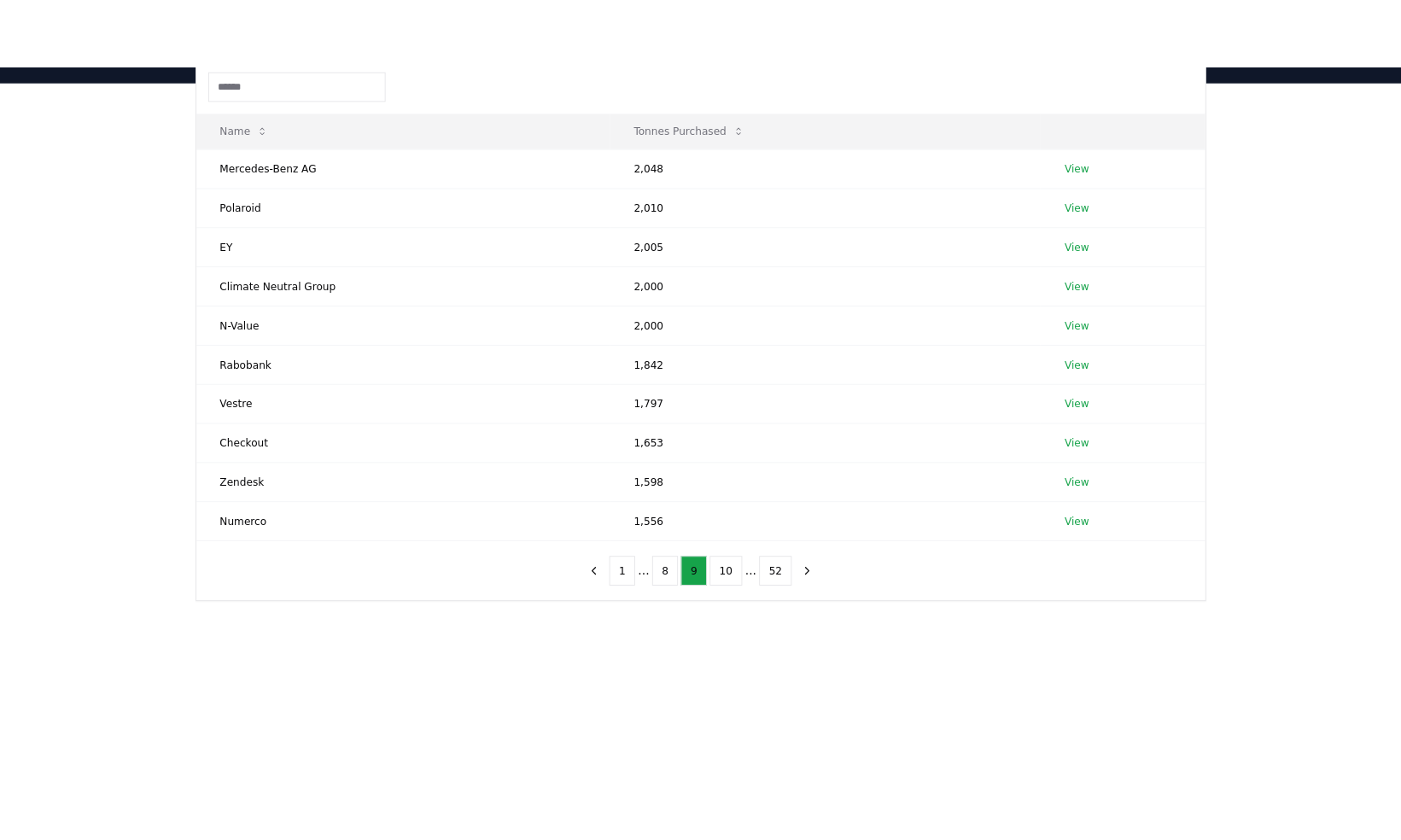
scroll to position [85, 0]
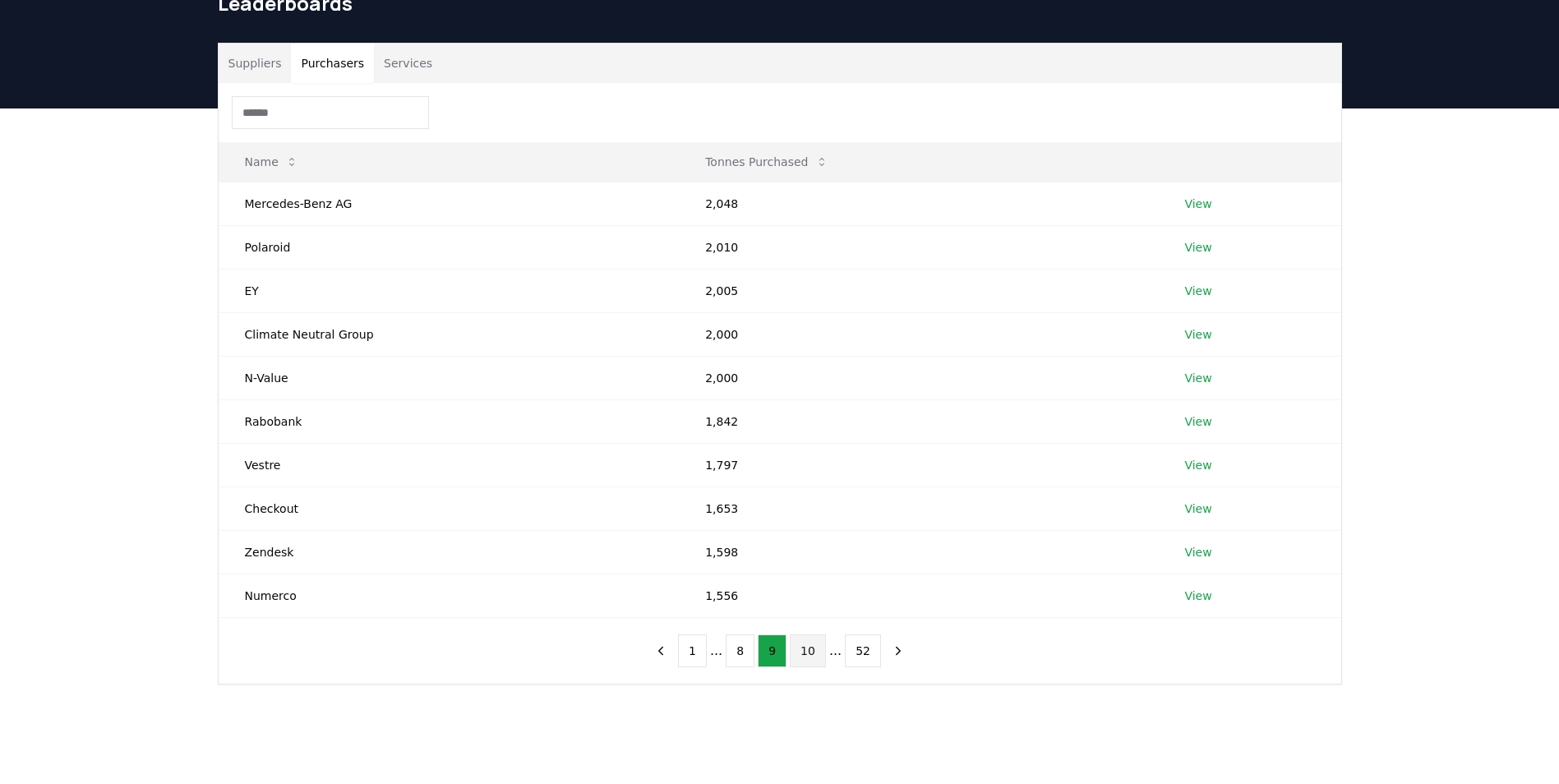
click at [801, 653] on button "10" at bounding box center [807, 651] width 36 height 33
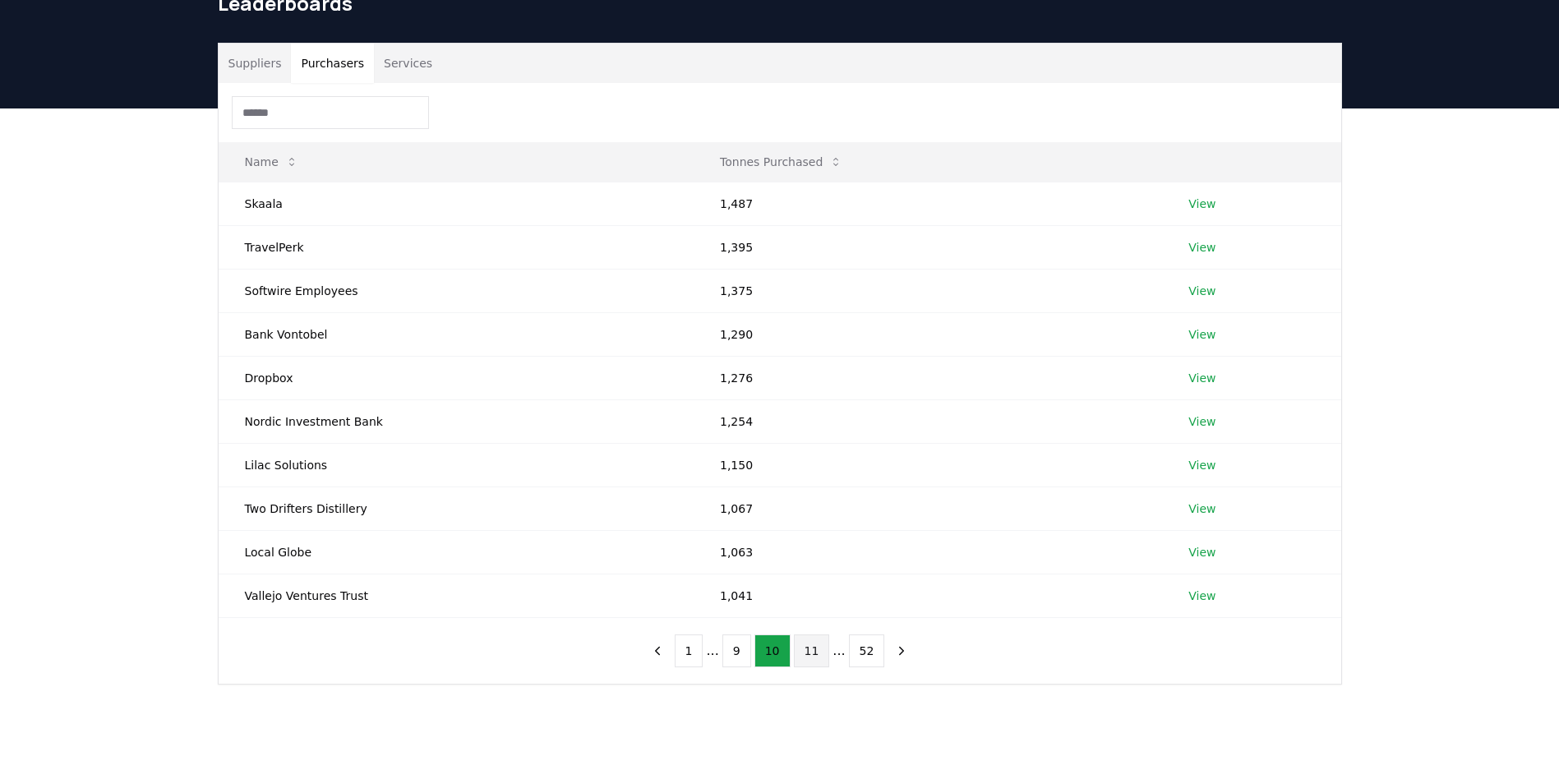
click at [803, 652] on button "11" at bounding box center [812, 651] width 36 height 33
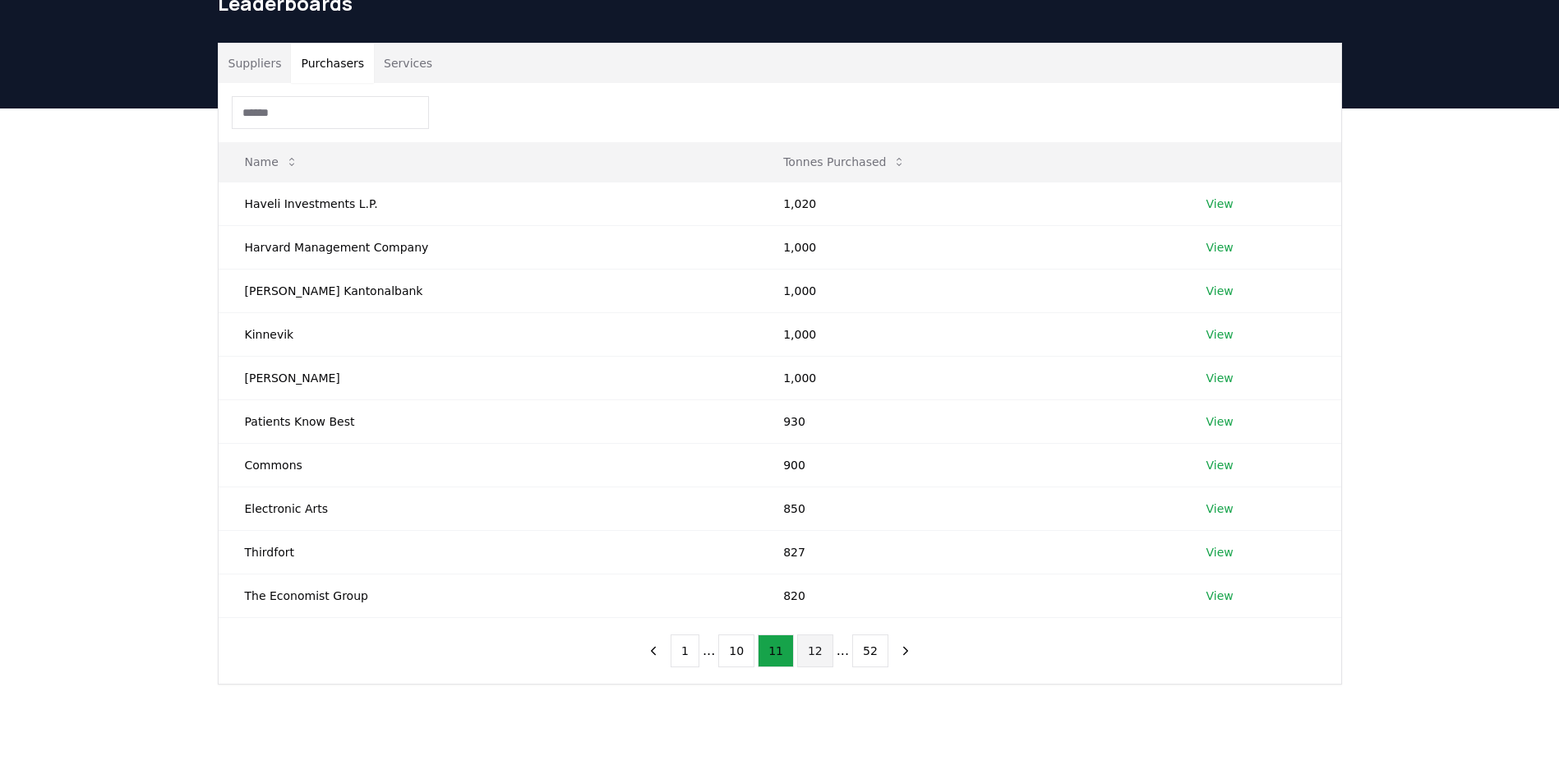
click at [802, 653] on button "12" at bounding box center [815, 651] width 36 height 33
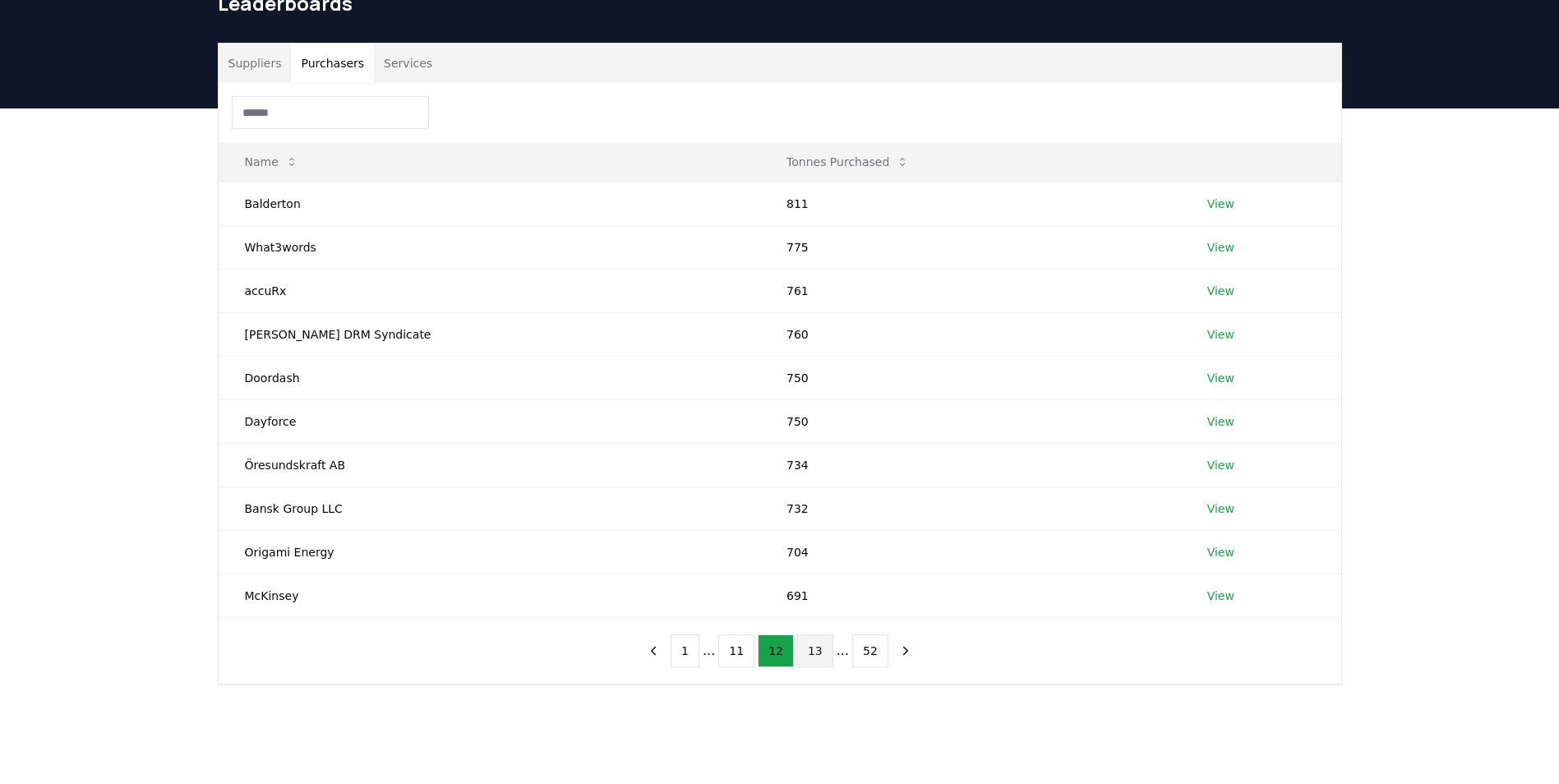
click at [808, 644] on button "13" at bounding box center [815, 651] width 36 height 33
click at [813, 656] on button "14" at bounding box center [815, 651] width 36 height 33
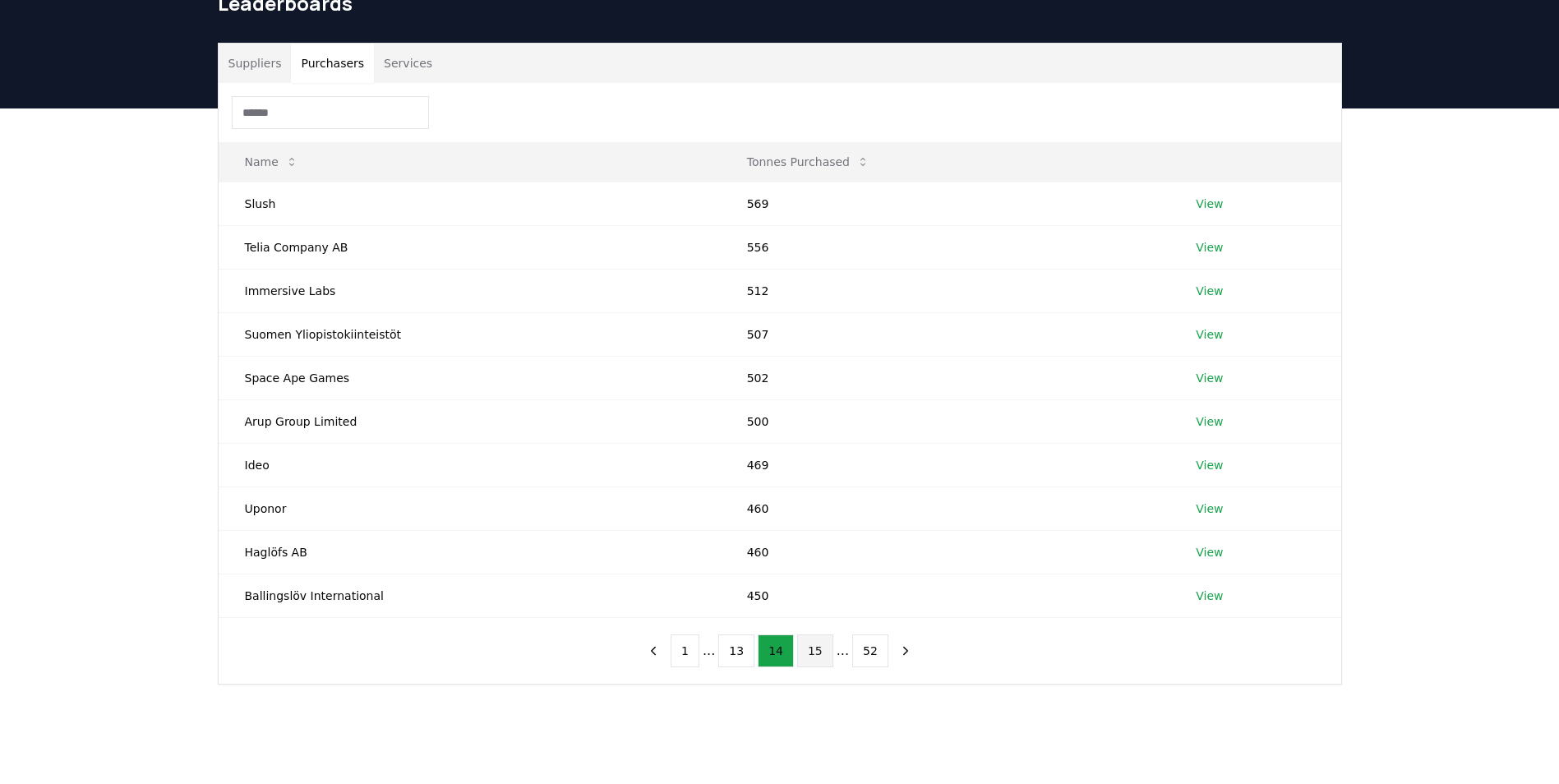
click at [819, 653] on button "15" at bounding box center [815, 651] width 36 height 33
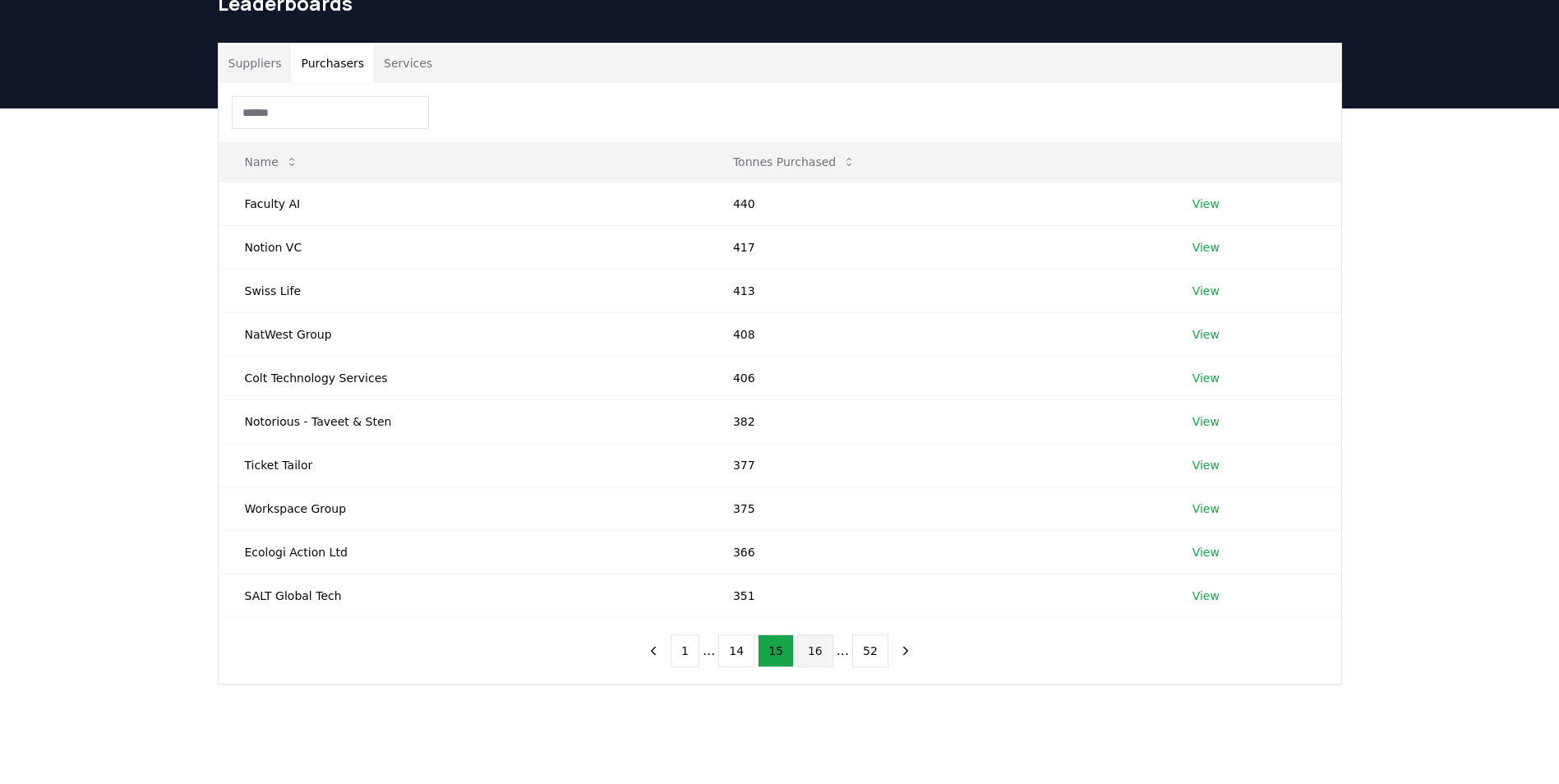
click at [811, 644] on button "16" at bounding box center [815, 651] width 36 height 33
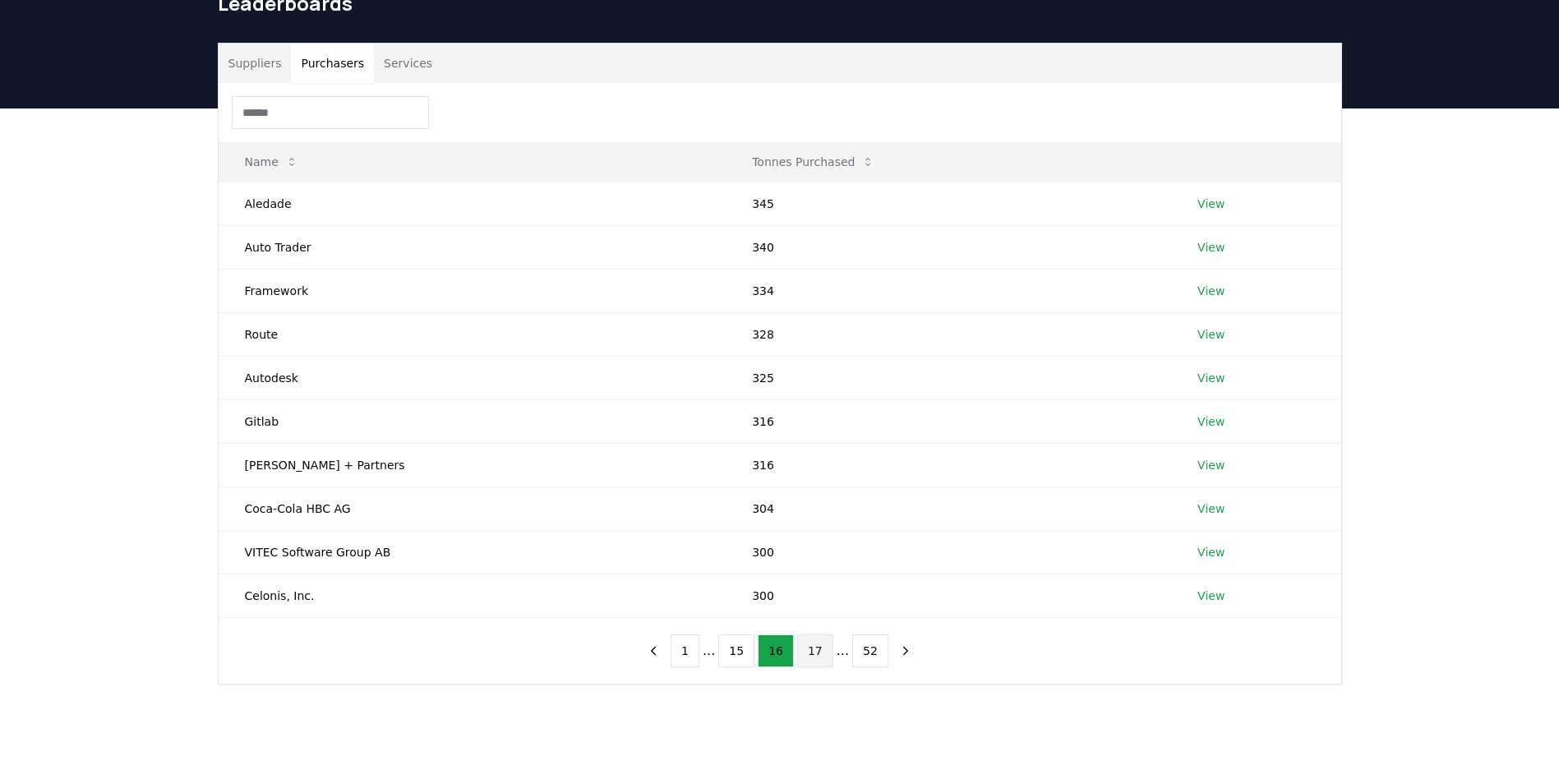
click at [805, 652] on button "17" at bounding box center [815, 651] width 36 height 33
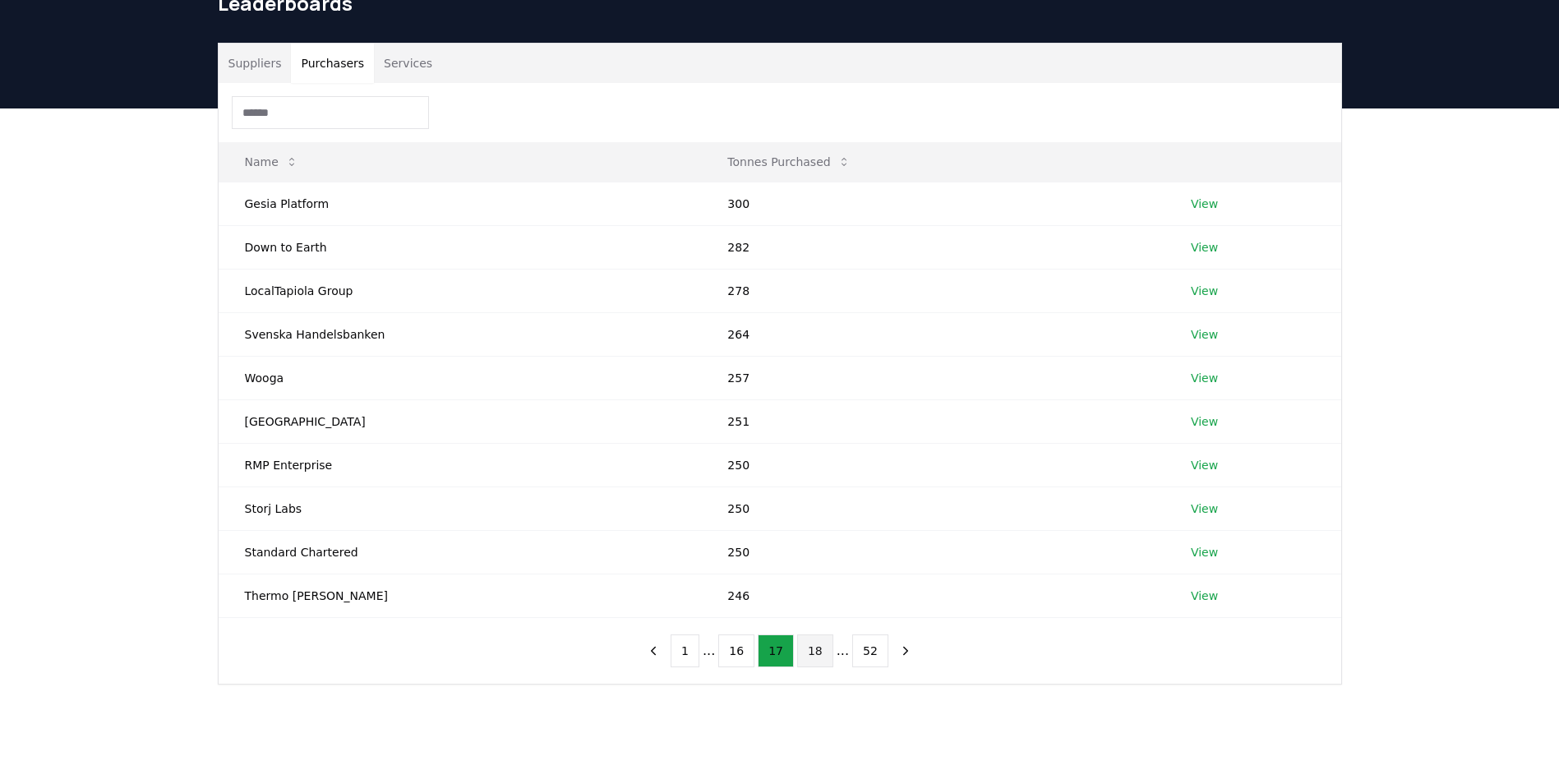
click at [811, 651] on button "18" at bounding box center [815, 651] width 36 height 33
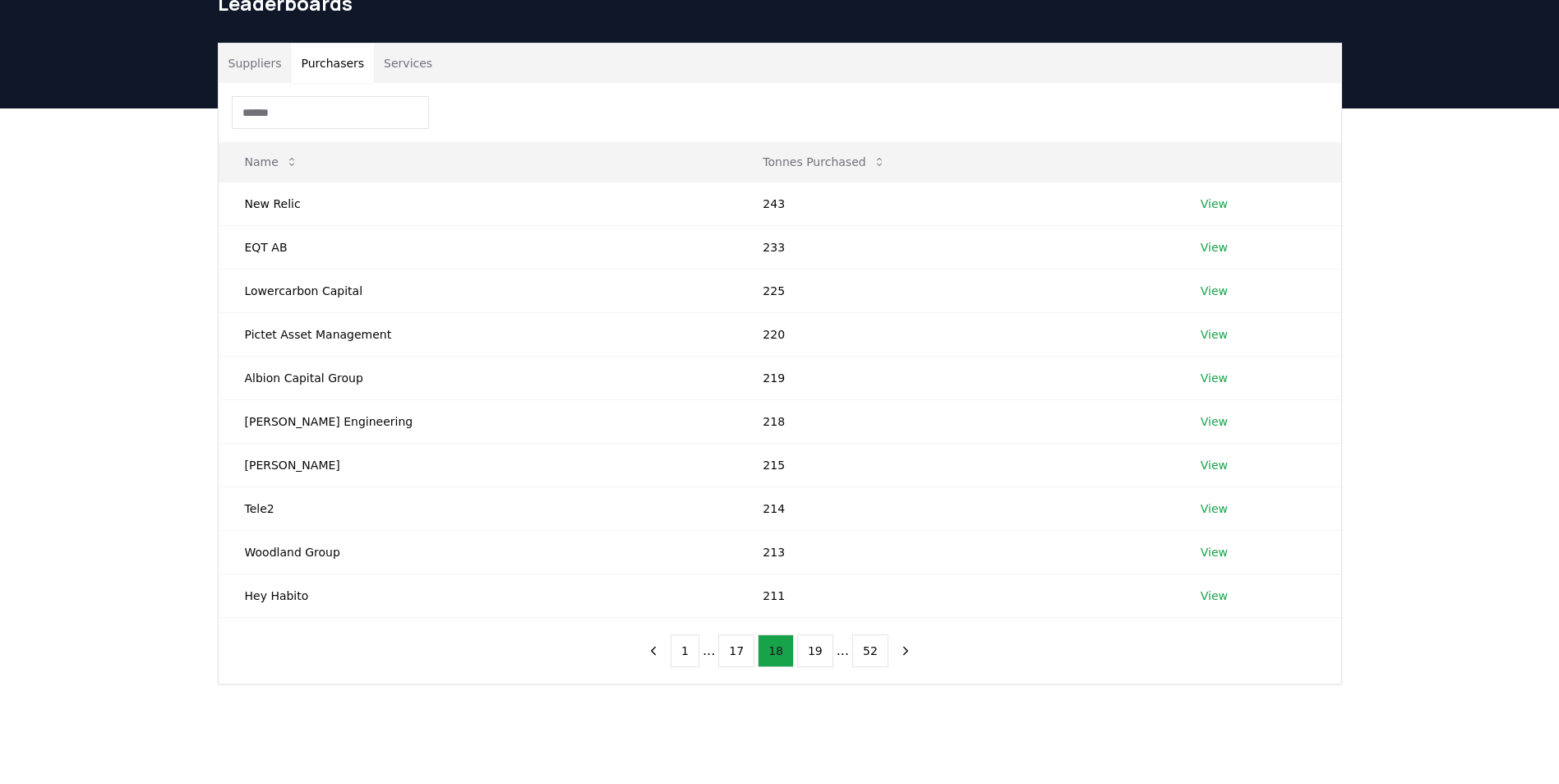
click at [811, 651] on button "19" at bounding box center [815, 651] width 36 height 33
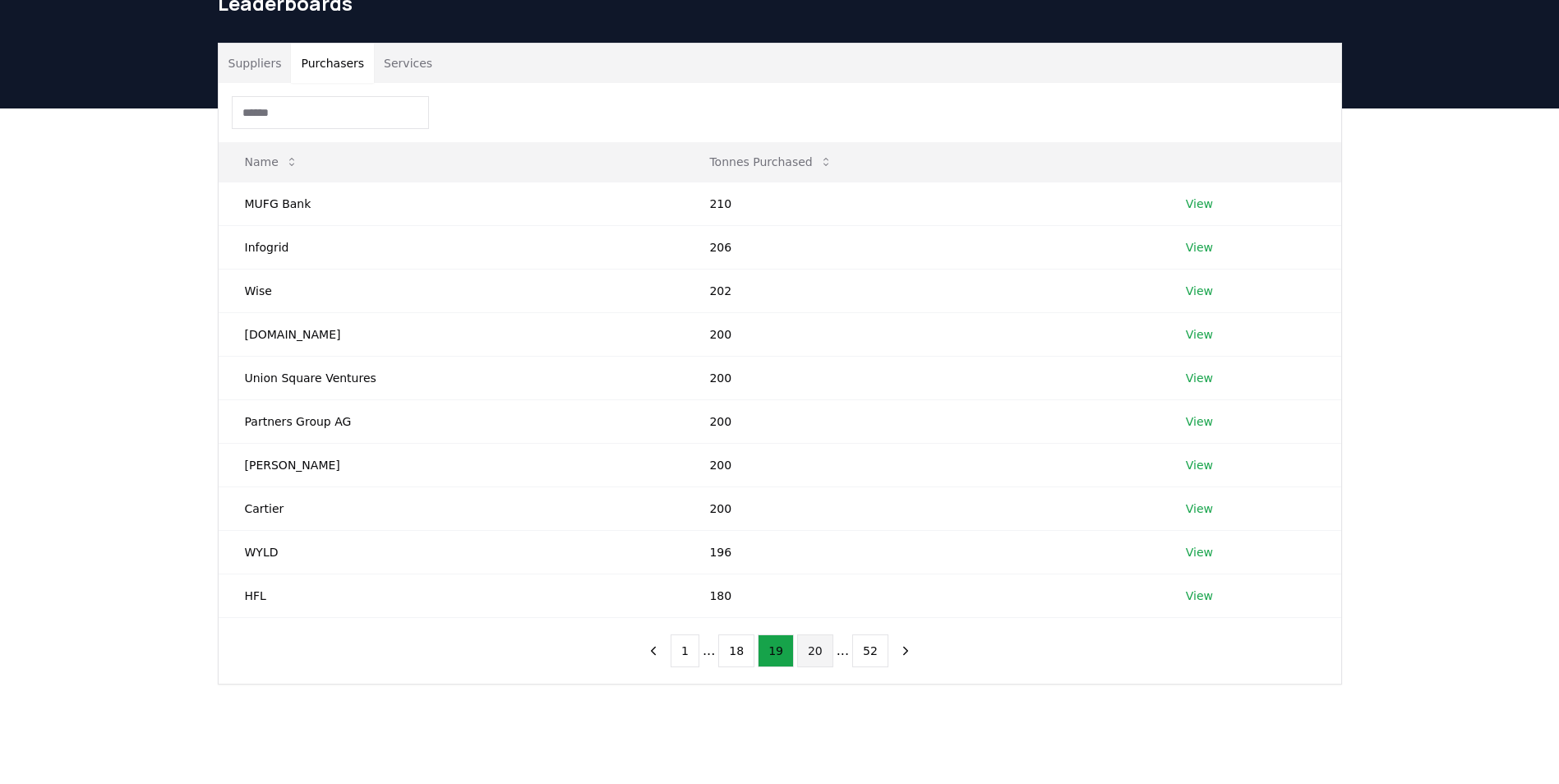
click at [804, 654] on button "20" at bounding box center [815, 651] width 36 height 33
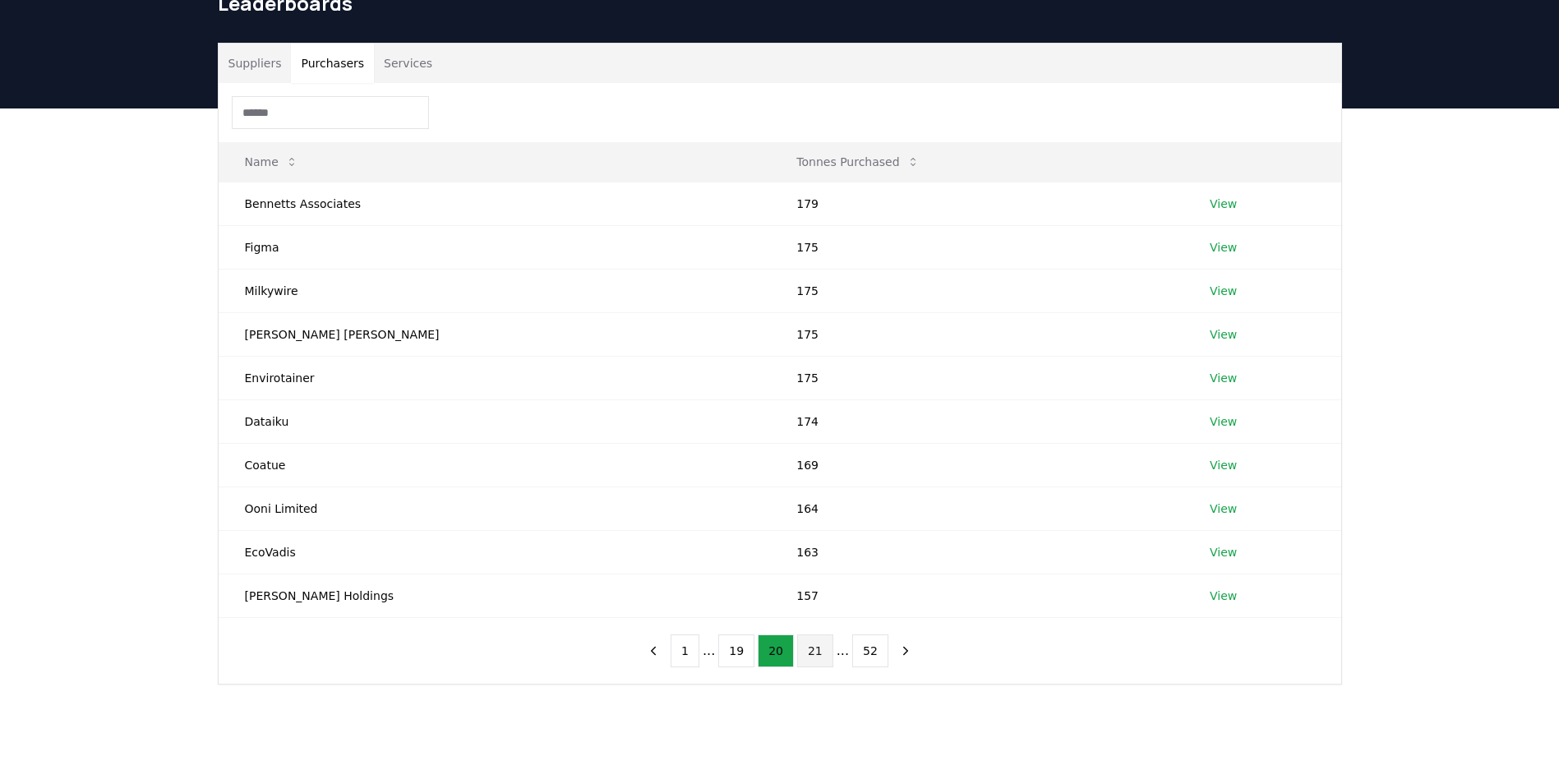
click at [815, 649] on button "21" at bounding box center [815, 651] width 36 height 33
